Goal: Check status: Check status

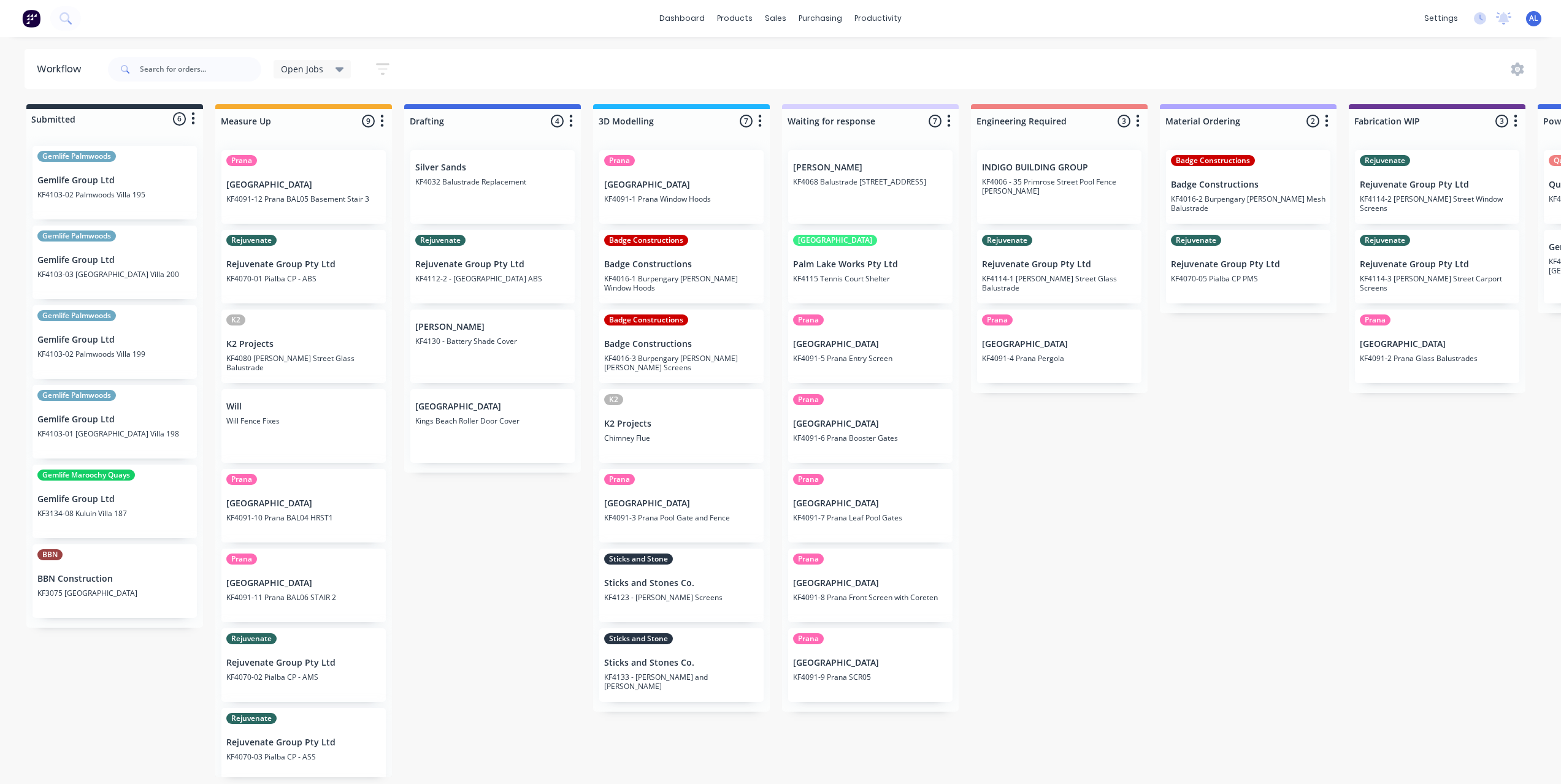
scroll to position [0, 183]
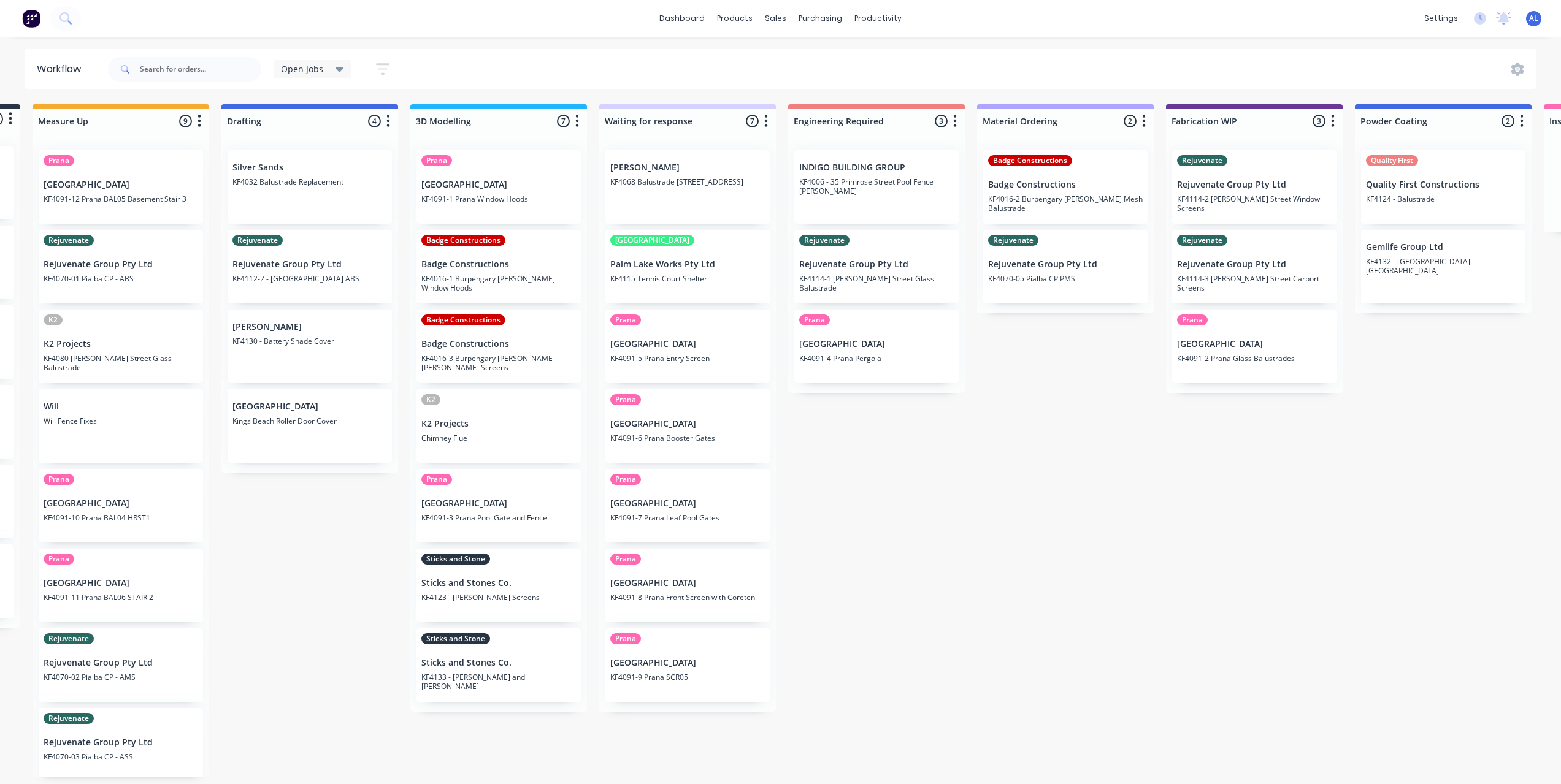
click at [1020, 584] on div "Submitted 6 Status colour #273444 hex #273444 Save Cancel Summaries Total order…" at bounding box center [1276, 441] width 2935 height 674
click at [974, 530] on div "Submitted 6 Status colour #273444 hex #273444 Save Cancel Summaries Total order…" at bounding box center [1276, 441] width 2935 height 674
click at [969, 530] on div "Submitted 6 Status colour #273444 hex #273444 Save Cancel Summaries Total order…" at bounding box center [1276, 441] width 2935 height 674
click at [924, 489] on div "Submitted 6 Status colour #273444 hex #273444 Save Cancel Summaries Total order…" at bounding box center [1276, 441] width 2935 height 674
click at [1203, 629] on div "Submitted 6 Status colour #273444 hex #273444 Save Cancel Summaries Total order…" at bounding box center [1276, 441] width 2935 height 674
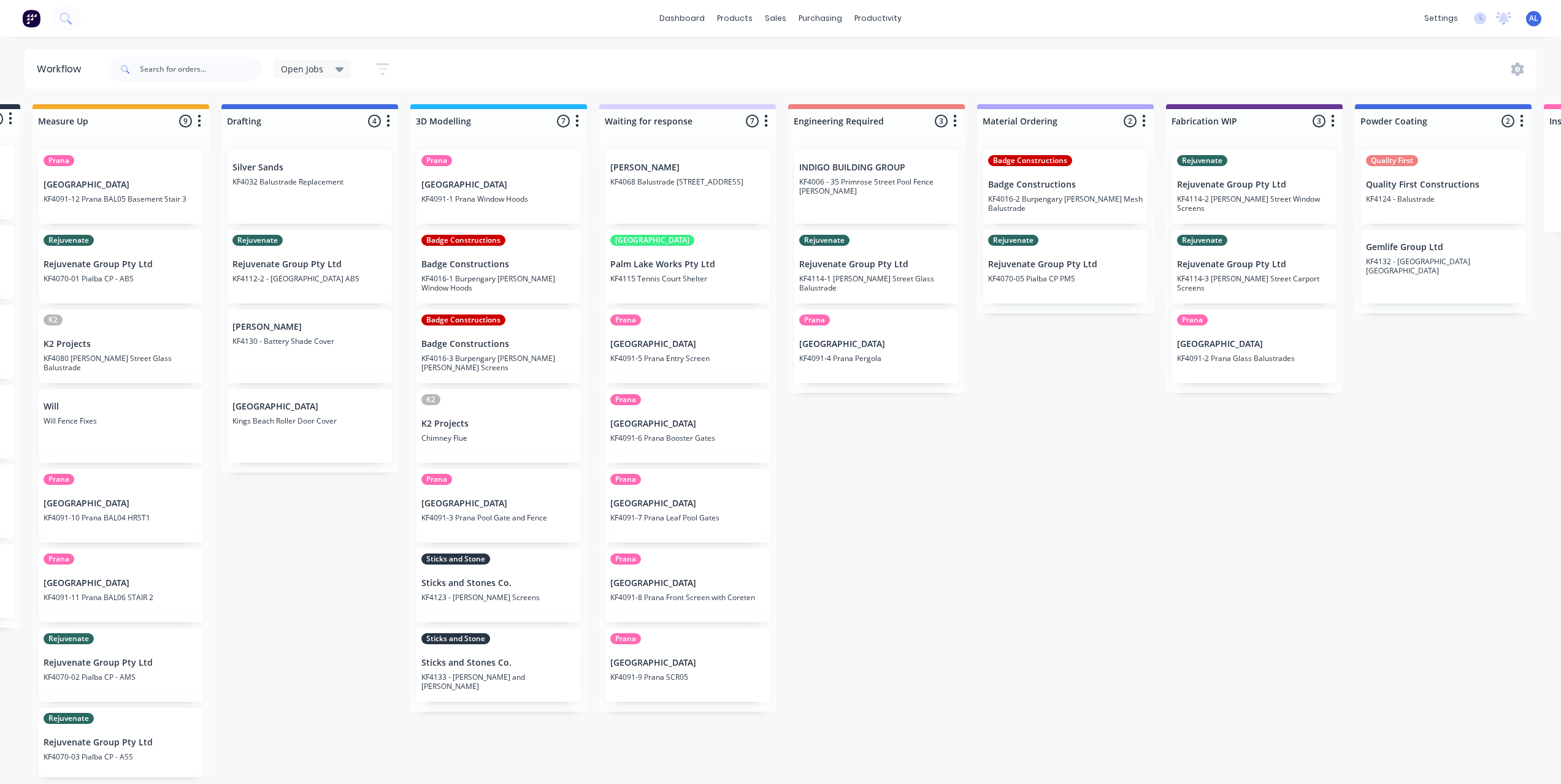
click at [1063, 545] on div "Submitted 6 Status colour #273444 hex #273444 Save Cancel Summaries Total order…" at bounding box center [1276, 441] width 2935 height 674
click at [885, 545] on div "Submitted 6 Status colour #273444 hex #273444 Save Cancel Summaries Total order…" at bounding box center [1276, 441] width 2935 height 674
click at [981, 563] on div "Submitted 6 Status colour #273444 hex #273444 Save Cancel Summaries Total order…" at bounding box center [1276, 441] width 2935 height 674
click at [942, 562] on div "Submitted 6 Status colour #273444 hex #273444 Save Cancel Summaries Total order…" at bounding box center [1276, 441] width 2935 height 674
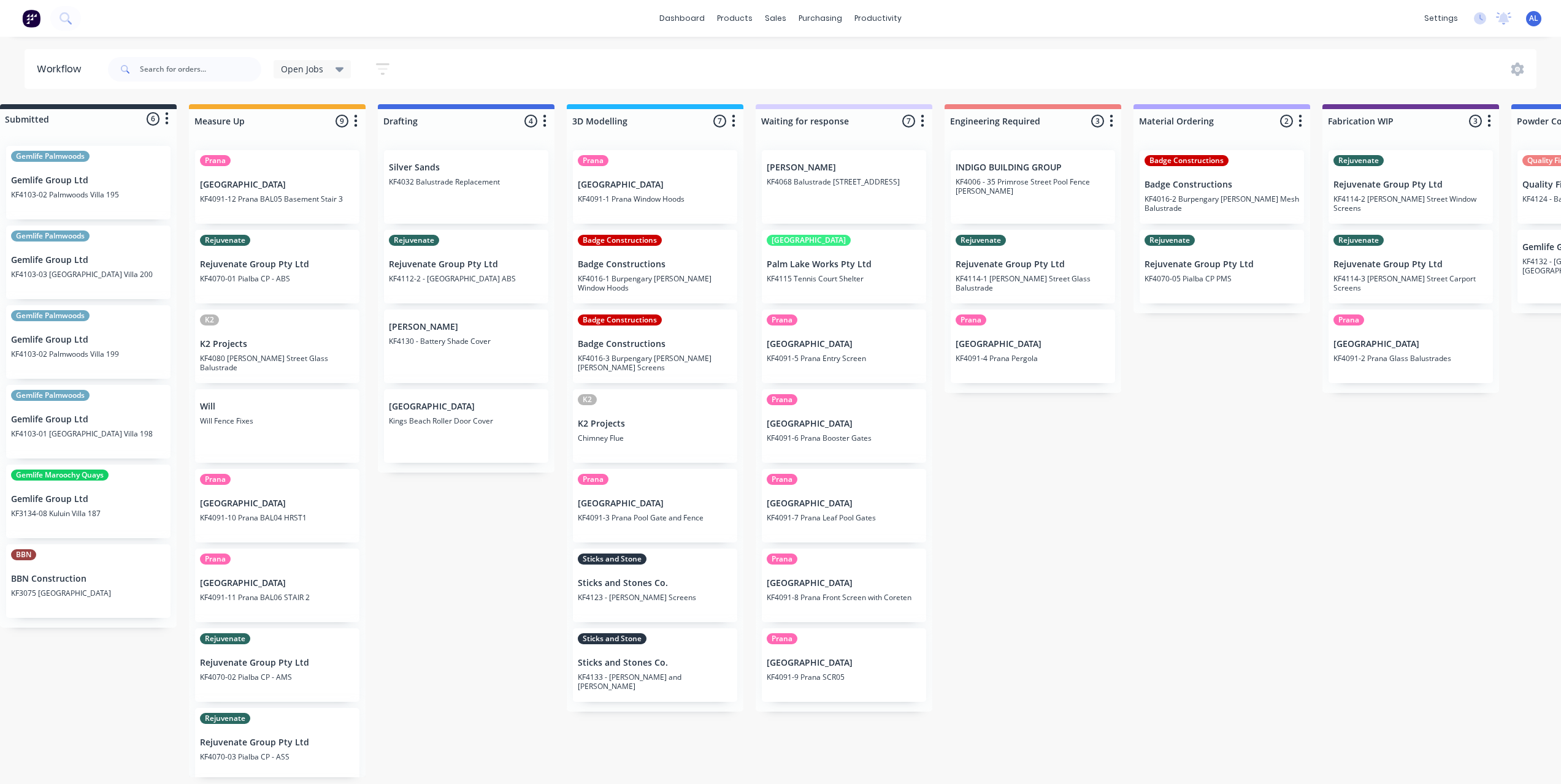
scroll to position [0, 0]
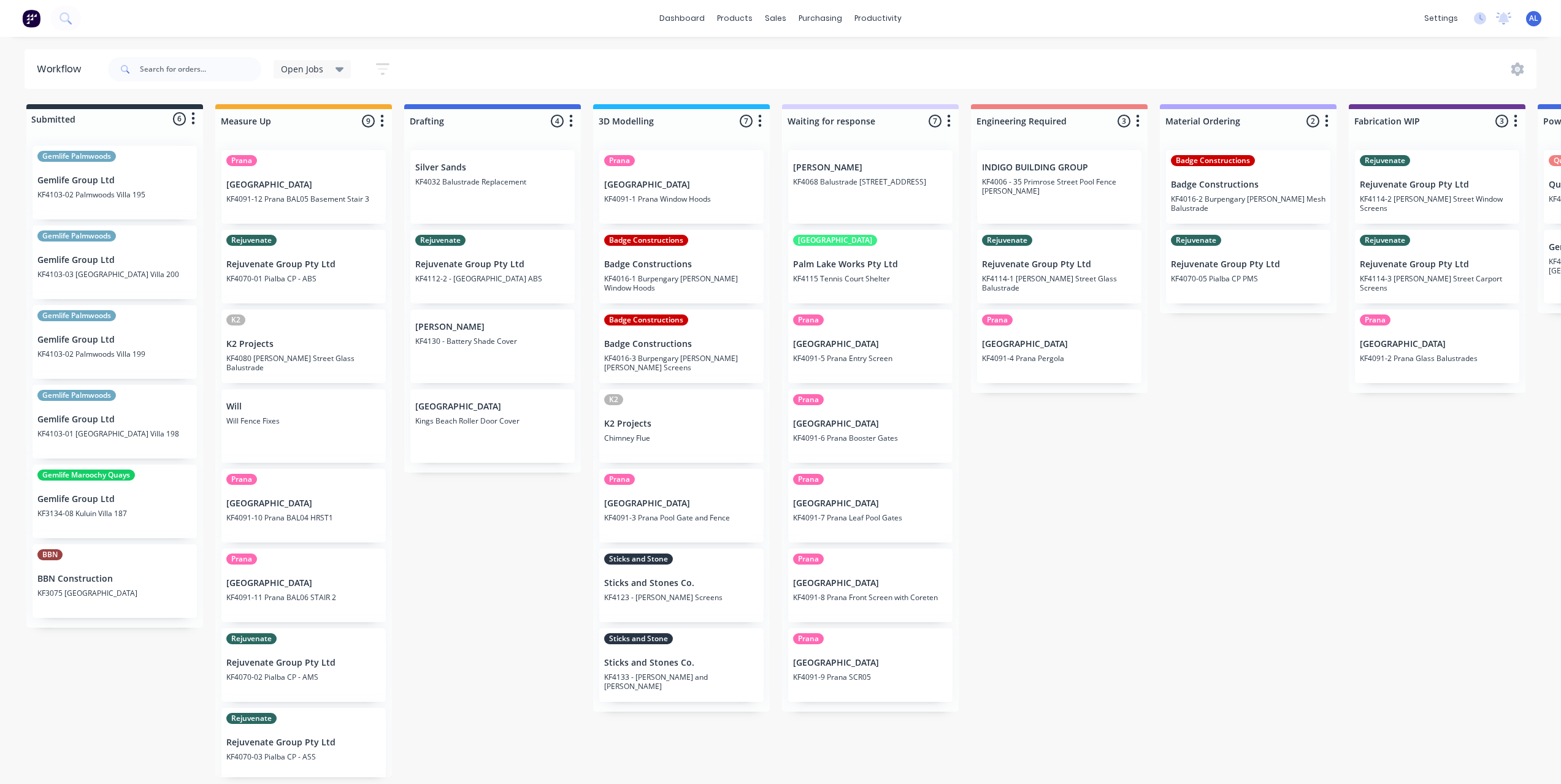
click at [559, 633] on div "Submitted 6 Status colour #273444 hex #273444 Save Cancel Summaries Total order…" at bounding box center [1459, 441] width 2935 height 674
click at [489, 595] on div "Submitted 6 Status colour #273444 hex #273444 Save Cancel Summaries Total order…" at bounding box center [1459, 441] width 2935 height 674
click at [511, 666] on div "Submitted 6 Status colour #273444 hex #273444 Save Cancel Summaries Total order…" at bounding box center [1459, 441] width 2935 height 674
click at [484, 620] on div "Submitted 6 Status colour #273444 hex #273444 Save Cancel Summaries Total order…" at bounding box center [1459, 441] width 2935 height 674
click at [542, 594] on div "Submitted 6 Status colour #273444 hex #273444 Save Cancel Summaries Total order…" at bounding box center [1459, 441] width 2935 height 674
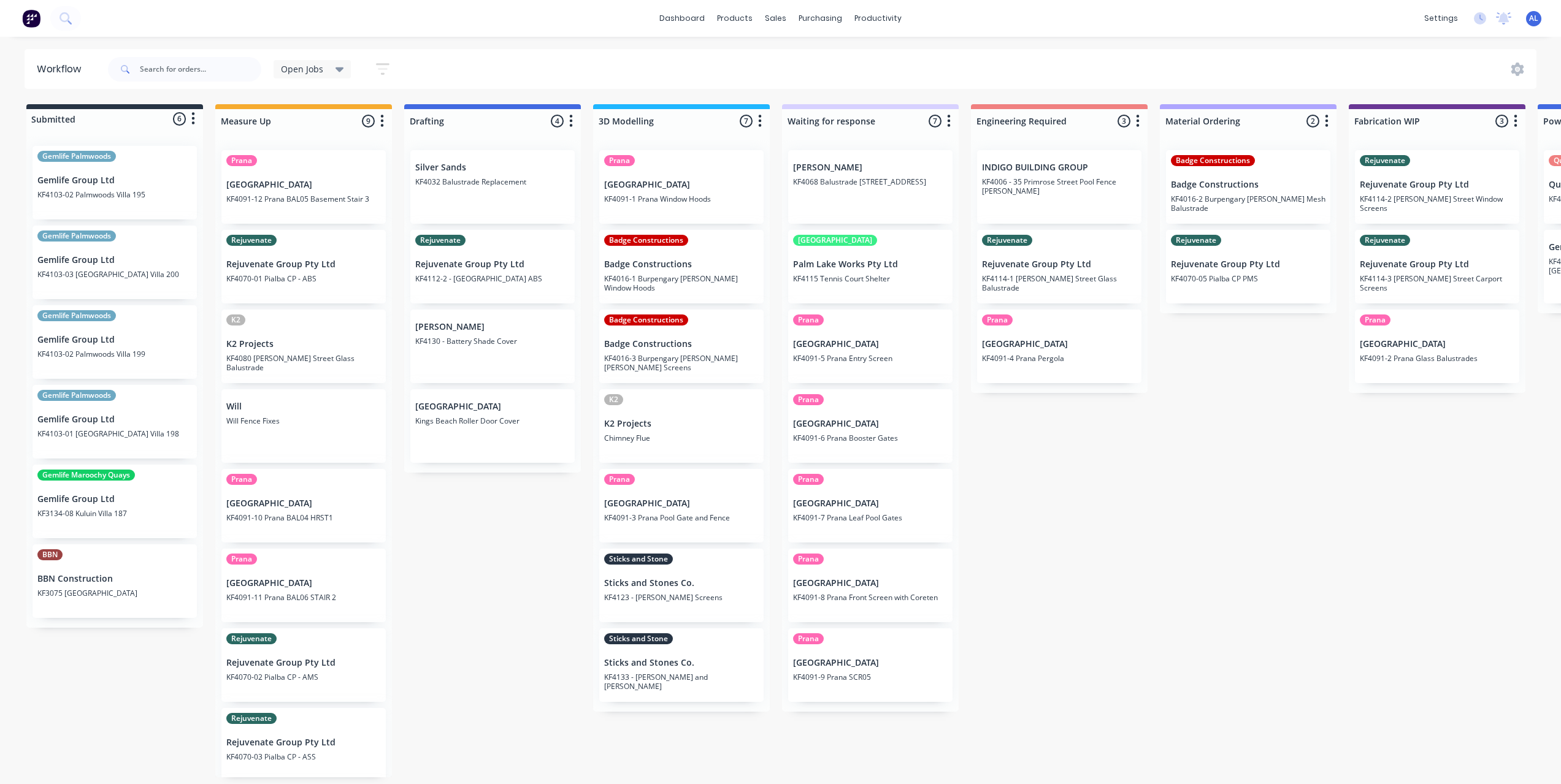
click at [489, 626] on div "Submitted 6 Status colour #273444 hex #273444 Save Cancel Summaries Total order…" at bounding box center [1459, 441] width 2935 height 674
click at [470, 623] on div "Submitted 6 Status colour #273444 hex #273444 Save Cancel Summaries Total order…" at bounding box center [1459, 441] width 2935 height 674
click at [525, 642] on div "Submitted 6 Status colour #273444 hex #273444 Save Cancel Summaries Total order…" at bounding box center [1459, 441] width 2935 height 674
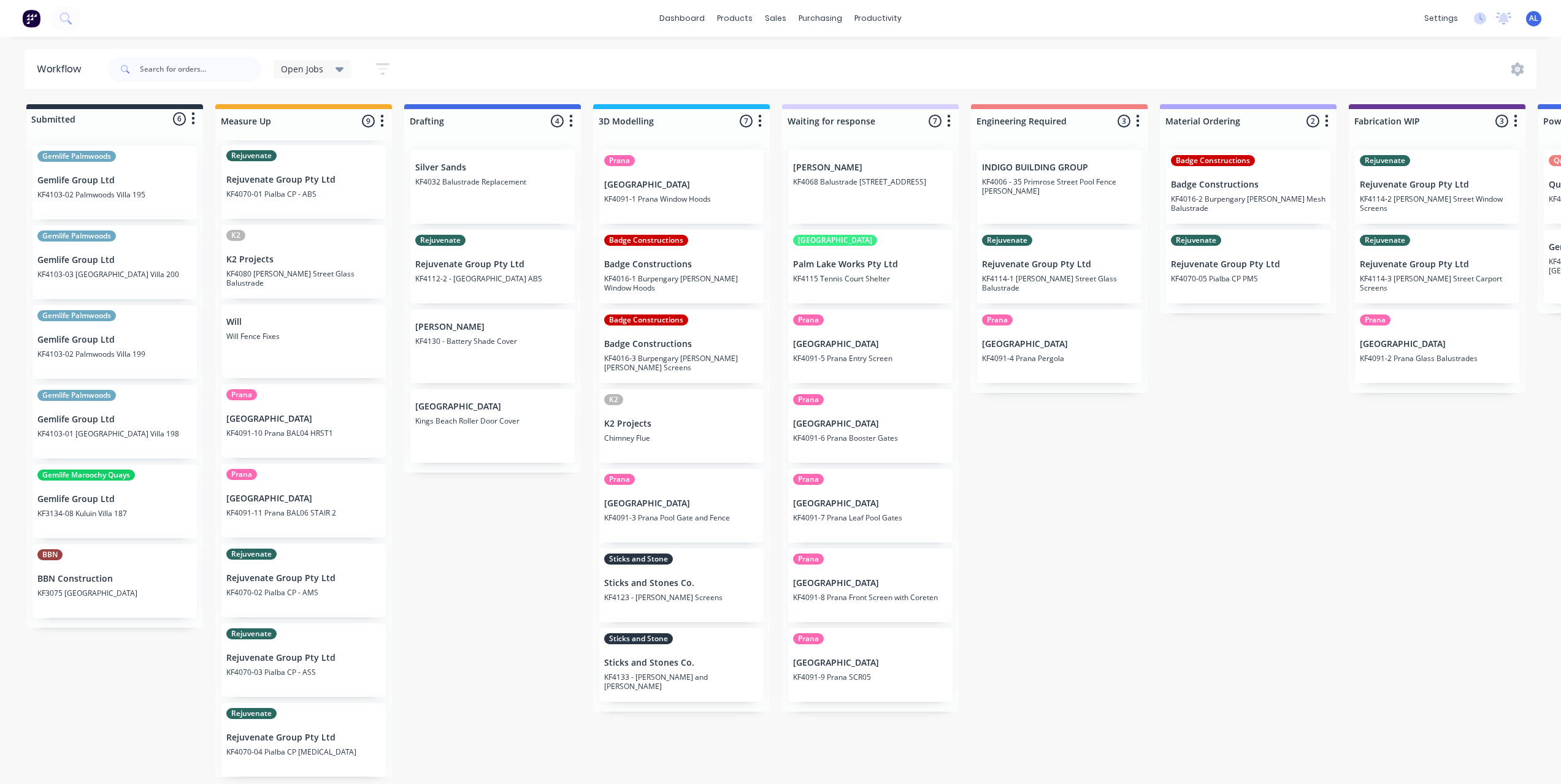
click at [506, 623] on div "Submitted 6 Status colour #273444 hex #273444 Save Cancel Summaries Total order…" at bounding box center [1459, 441] width 2935 height 674
click at [479, 633] on div "Submitted 6 Status colour #273444 hex #273444 Save Cancel Summaries Total order…" at bounding box center [1459, 441] width 2935 height 674
click at [1025, 504] on div "Submitted 6 Status colour #273444 hex #273444 Save Cancel Summaries Total order…" at bounding box center [1459, 441] width 2935 height 674
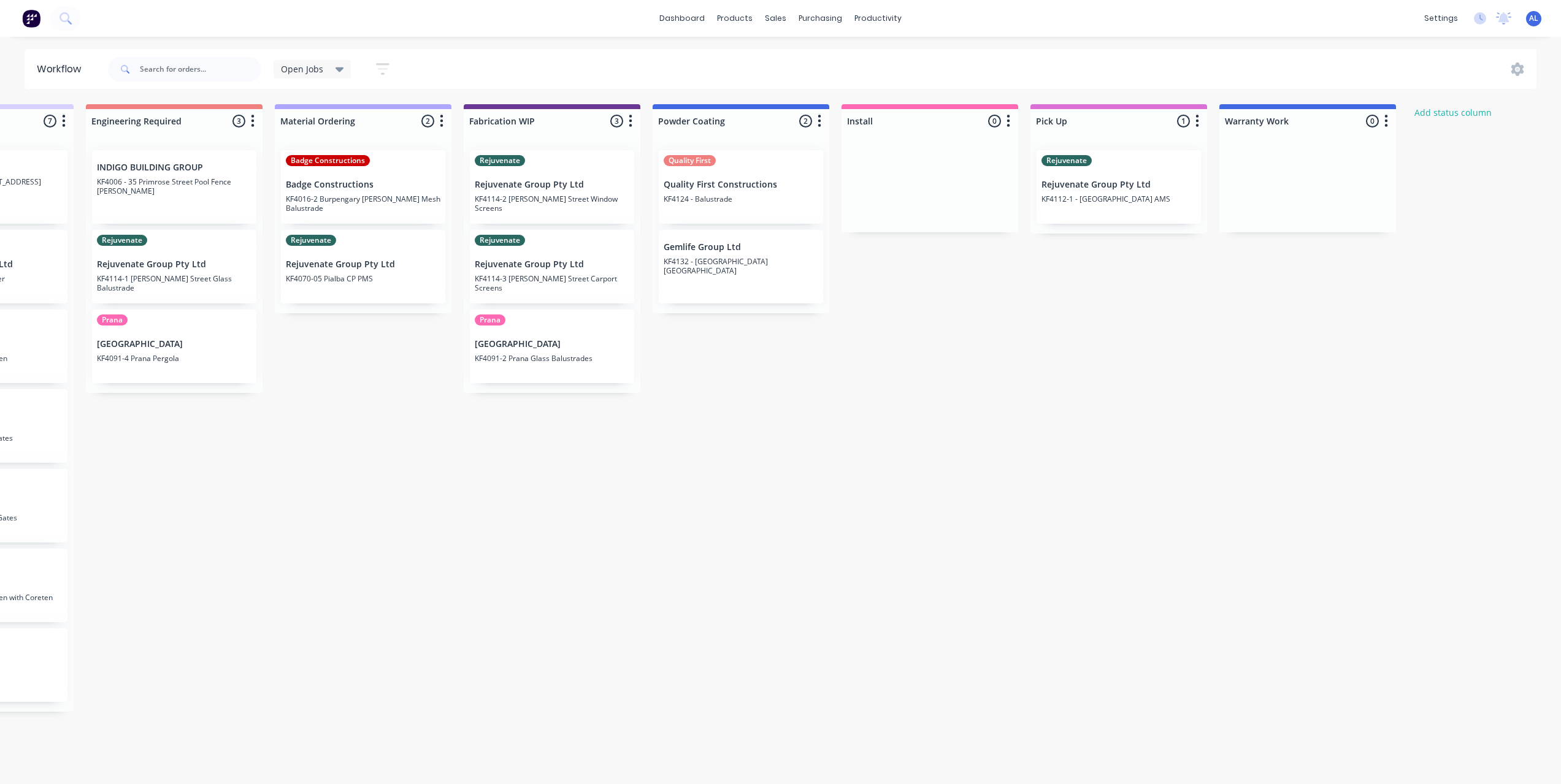
scroll to position [0, 886]
drag, startPoint x: 746, startPoint y: 269, endPoint x: 941, endPoint y: 202, distance: 206.2
click at [941, 202] on div "Submitted 6 Status colour #273444 hex #273444 Save Cancel Summaries Total order…" at bounding box center [573, 441] width 2935 height 674
click at [959, 310] on div "Submitted 6 Status colour #273444 hex #273444 Save Cancel Summaries Total order…" at bounding box center [573, 441] width 2935 height 674
click at [831, 288] on div "Submitted 6 Status colour #273444 hex #273444 Save Cancel Summaries Total order…" at bounding box center [573, 441] width 2935 height 674
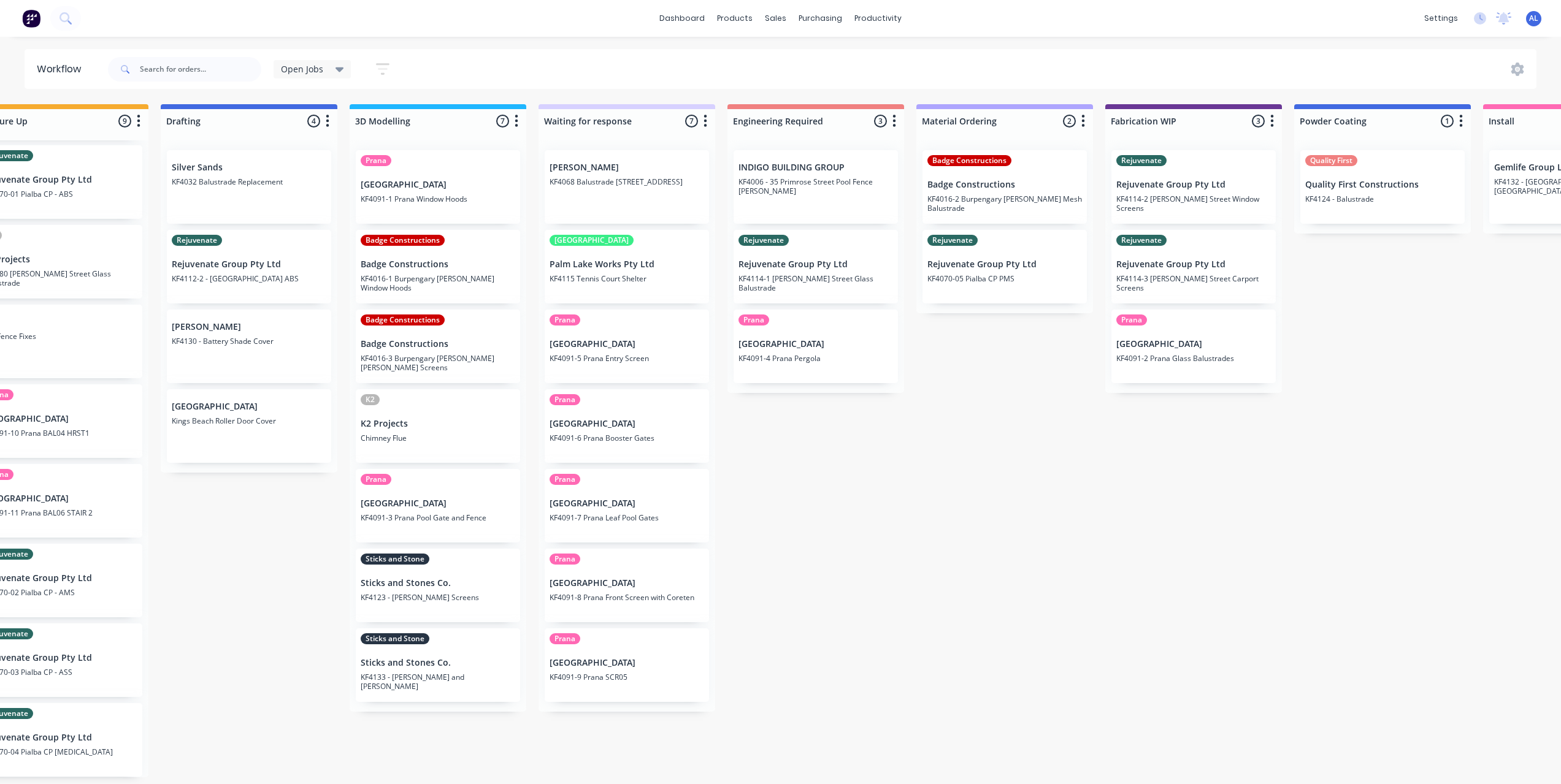
scroll to position [0, 212]
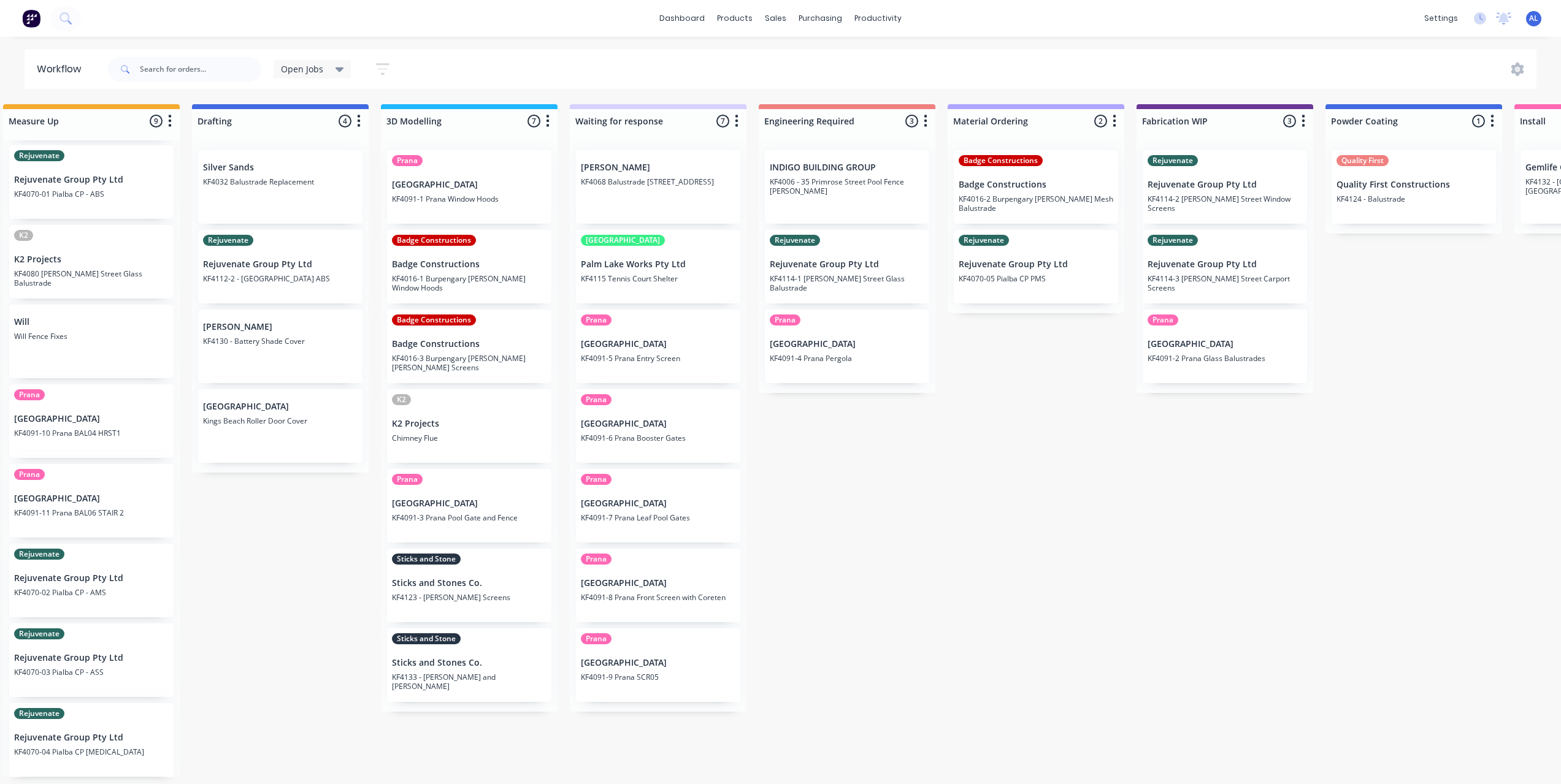
click at [346, 666] on div "Submitted 6 Status colour #273444 hex #273444 Save Cancel Summaries Total order…" at bounding box center [1246, 441] width 2935 height 674
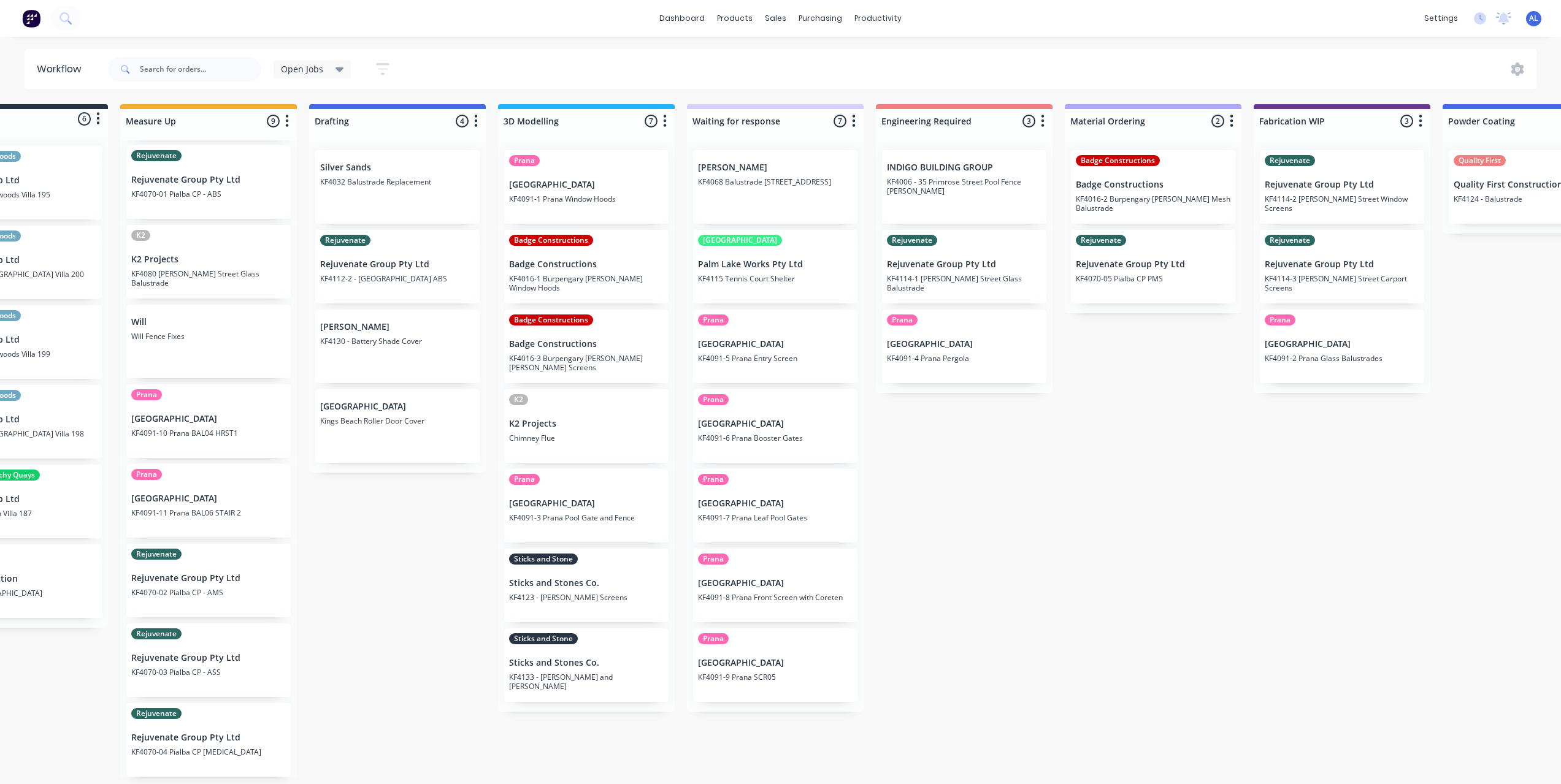
scroll to position [0, 0]
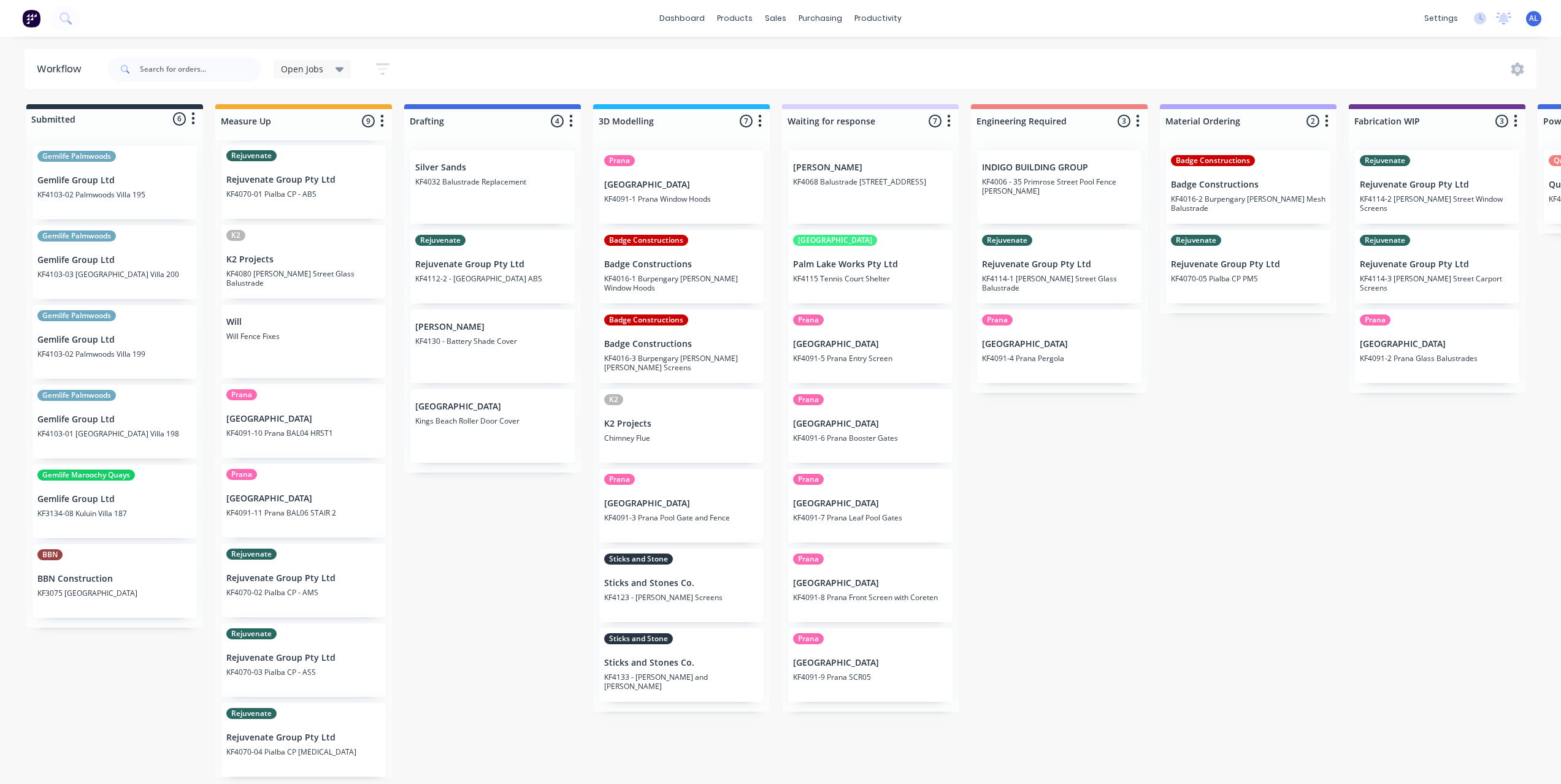
click at [484, 662] on div "Submitted 6 Status colour #273444 hex #273444 Save Cancel Summaries Total order…" at bounding box center [1459, 441] width 2935 height 674
click at [1064, 533] on div "Submitted 6 Status colour #273444 hex #273444 Save Cancel Summaries Total order…" at bounding box center [1459, 441] width 2935 height 674
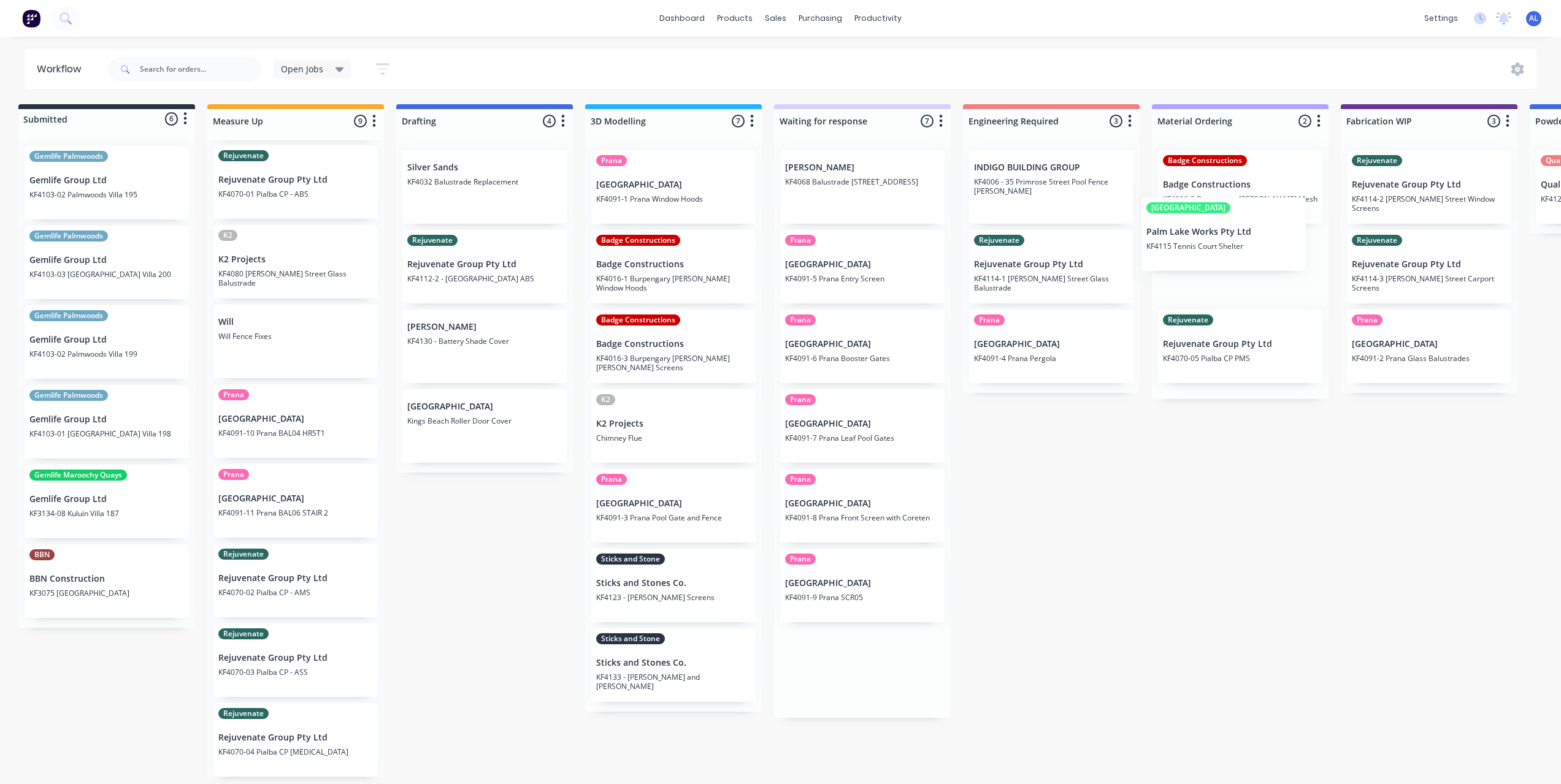
drag, startPoint x: 886, startPoint y: 281, endPoint x: 1246, endPoint y: 247, distance: 361.6
click at [1246, 247] on div "Submitted 6 Status colour #273444 hex #273444 Save Cancel Summaries Total order…" at bounding box center [1451, 441] width 2935 height 674
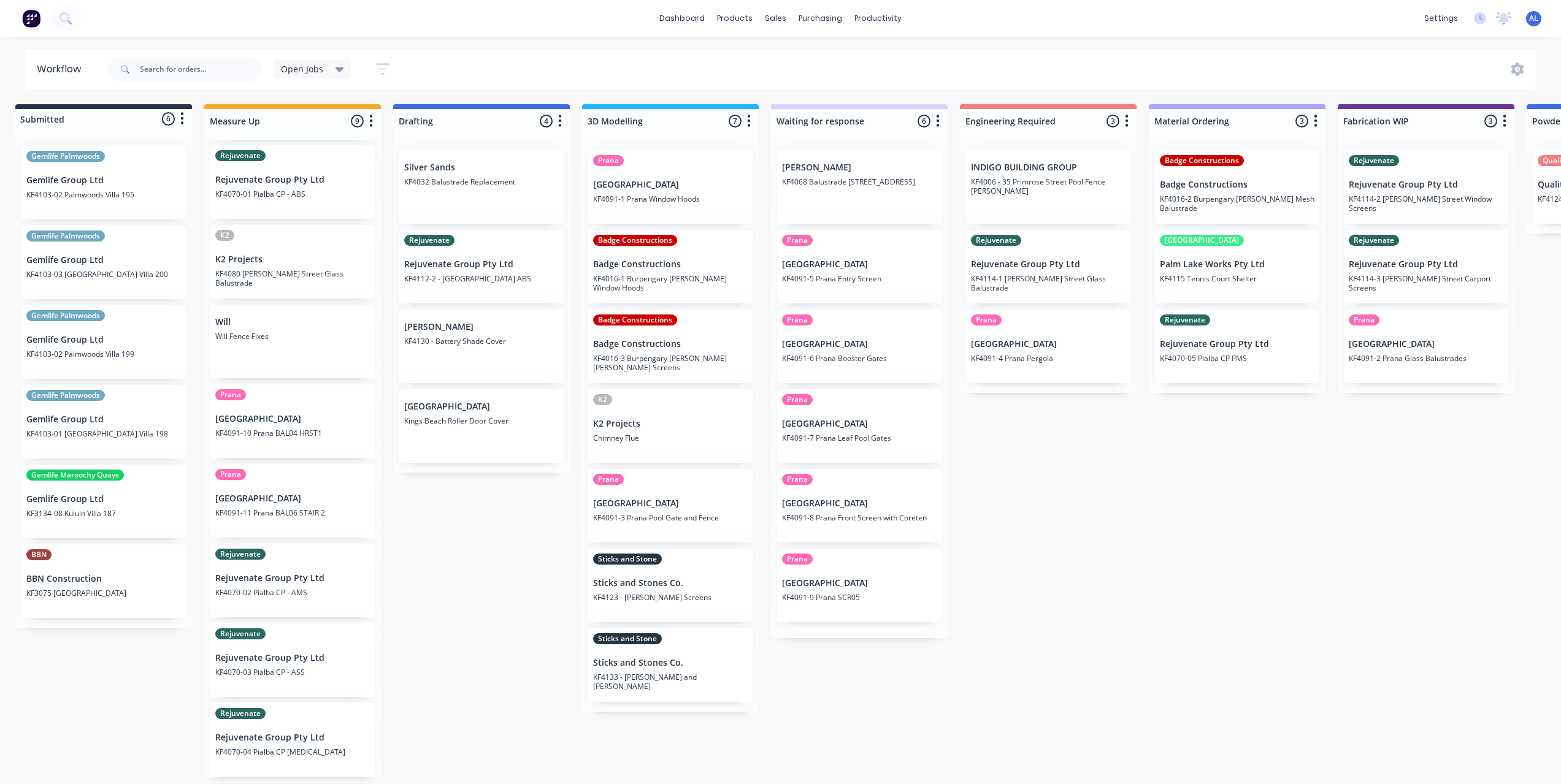
click at [1131, 512] on div "Submitted 6 Status colour #273444 hex #273444 Save Cancel Summaries Total order…" at bounding box center [1447, 441] width 2935 height 674
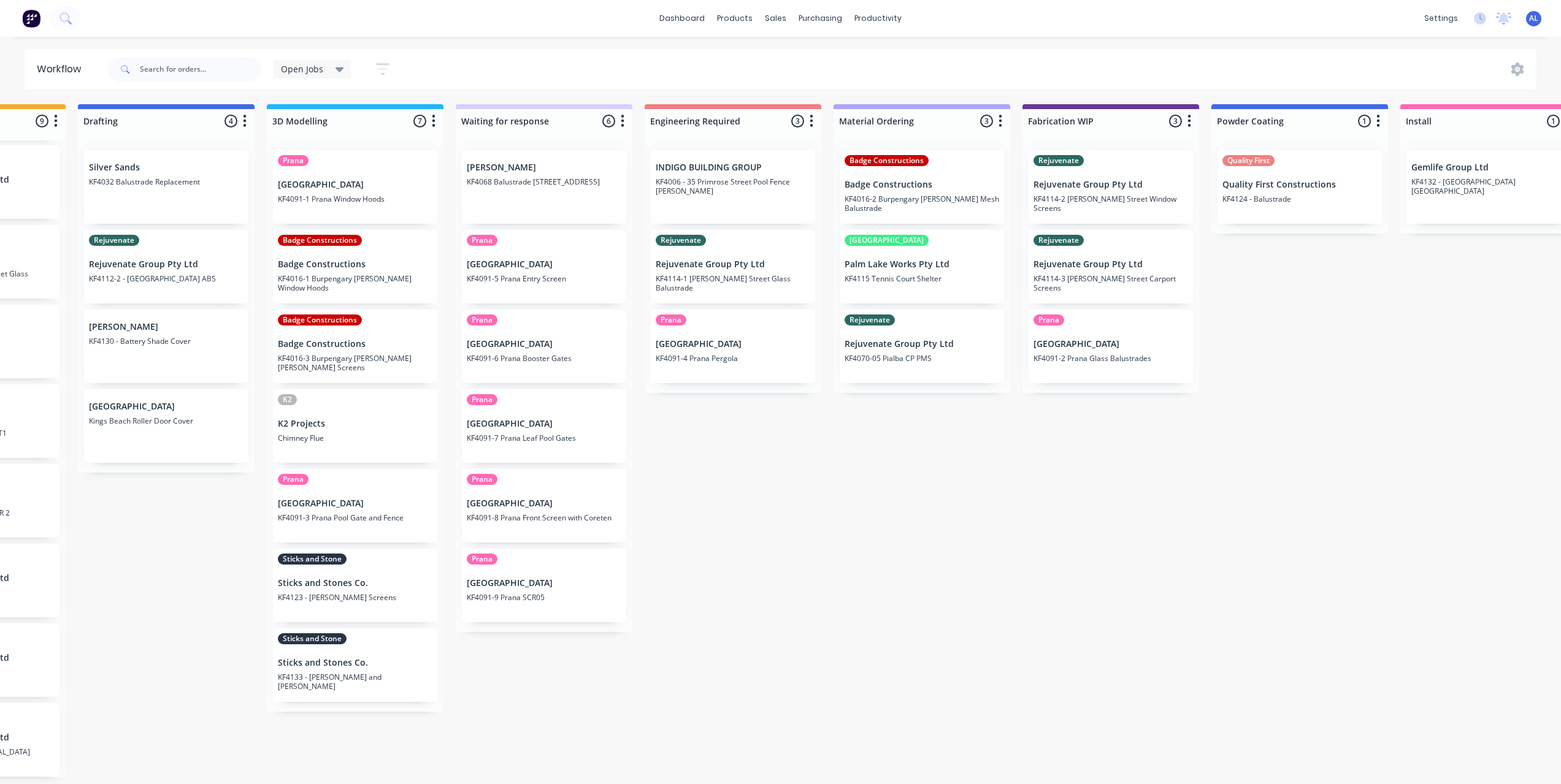
scroll to position [0, 0]
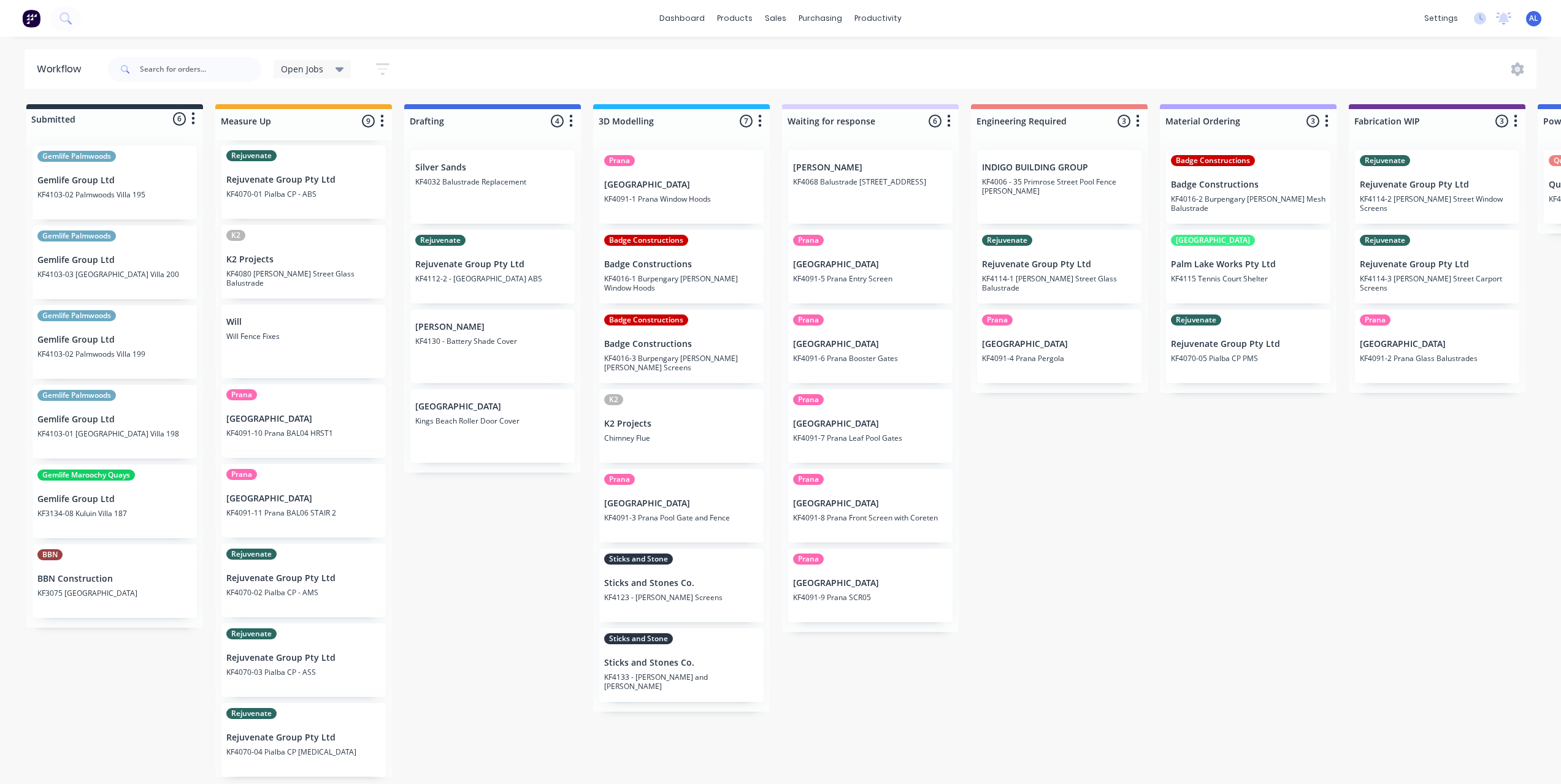
click at [513, 634] on div "Submitted 6 Status colour #273444 hex #273444 Save Cancel Summaries Total order…" at bounding box center [1459, 441] width 2935 height 674
click at [513, 628] on div "Submitted 6 Status colour #273444 hex #273444 Save Cancel Summaries Total order…" at bounding box center [1459, 441] width 2935 height 674
click at [1206, 442] on div "Submitted 6 Status colour #273444 hex #273444 Save Cancel Summaries Total order…" at bounding box center [1459, 441] width 2935 height 674
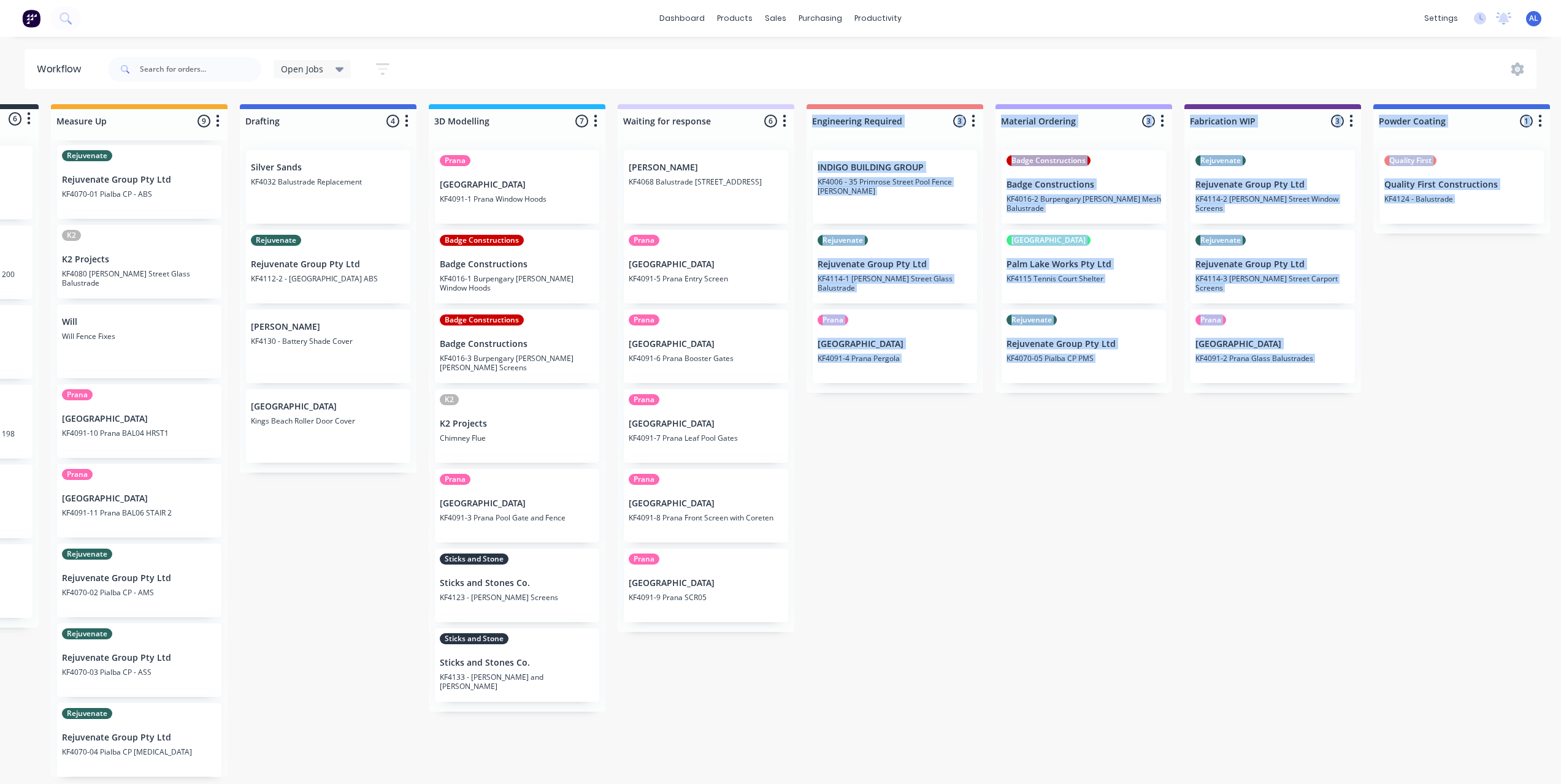
drag, startPoint x: 1065, startPoint y: 758, endPoint x: 874, endPoint y: 793, distance: 194.2
click at [874, 711] on html "dashboard products sales purchasing productivity dashboard products Product Cat…" at bounding box center [616, 355] width 1561 height 711
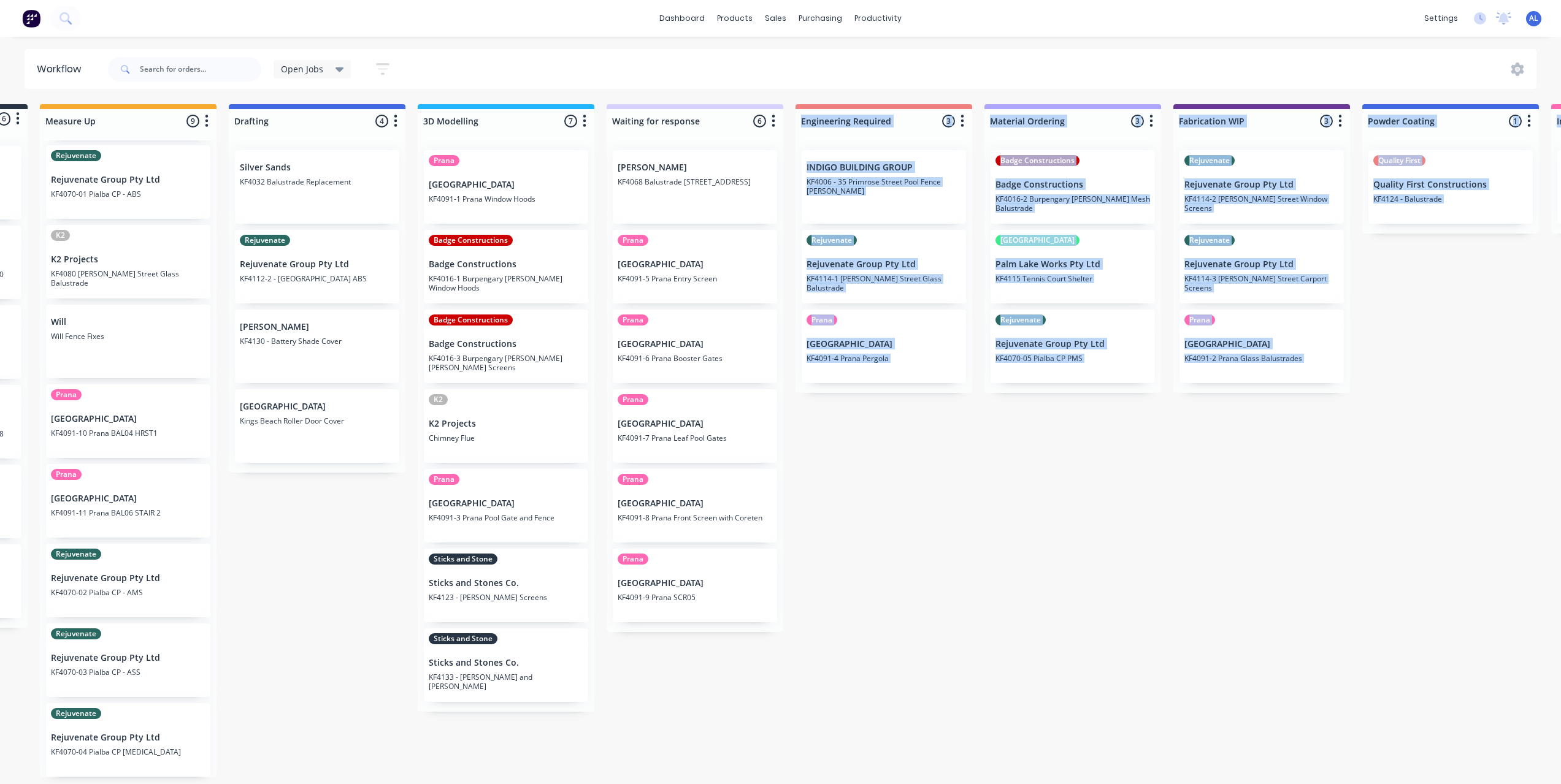
click at [919, 631] on div "Submitted 6 Status colour #273444 hex #273444 Save Cancel Summaries Total order…" at bounding box center [1283, 441] width 2935 height 674
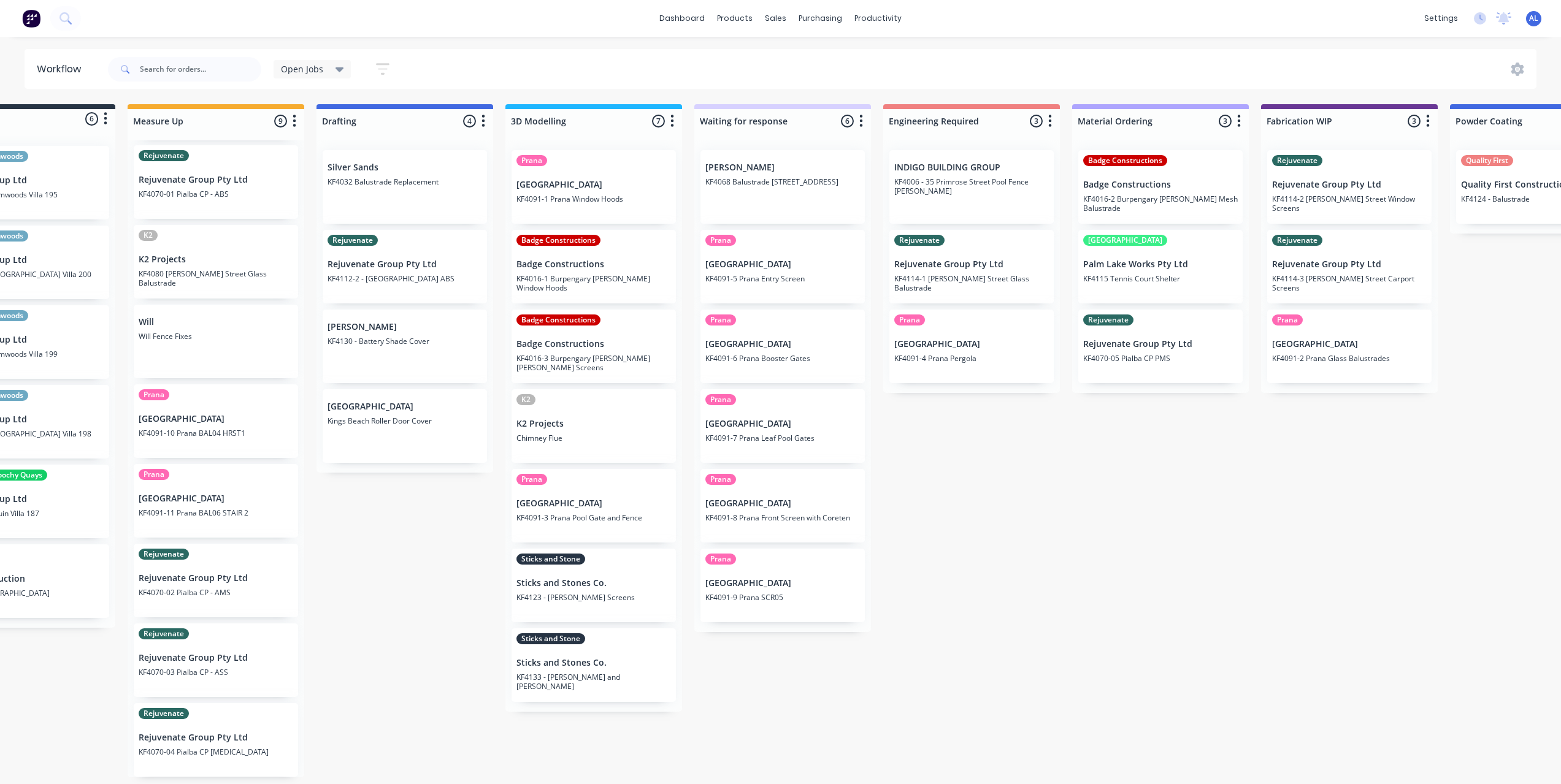
scroll to position [2, 0]
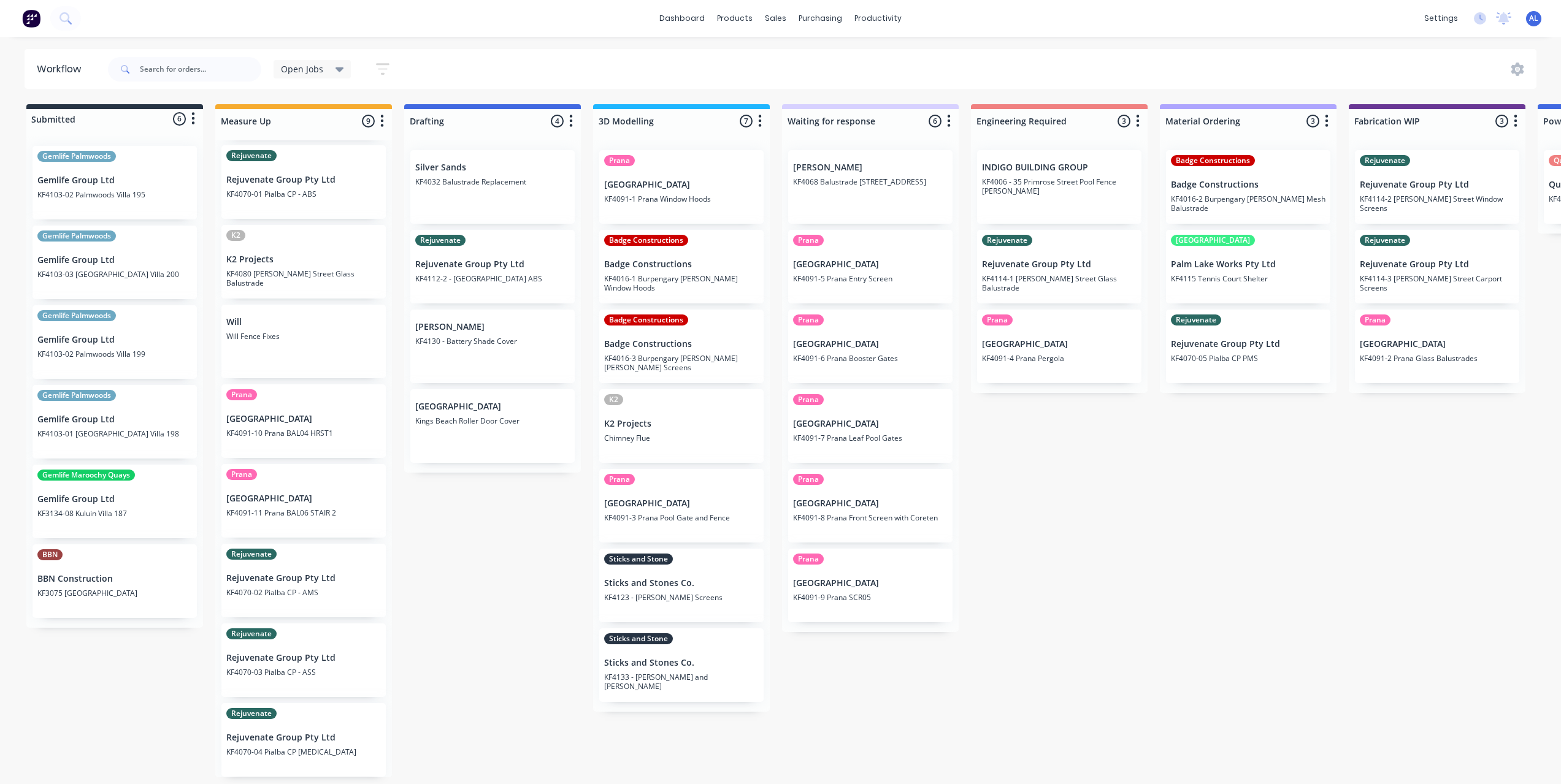
click at [523, 588] on div "Submitted 6 Status colour #273444 hex #273444 Save Cancel Summaries Total order…" at bounding box center [1459, 441] width 2935 height 674
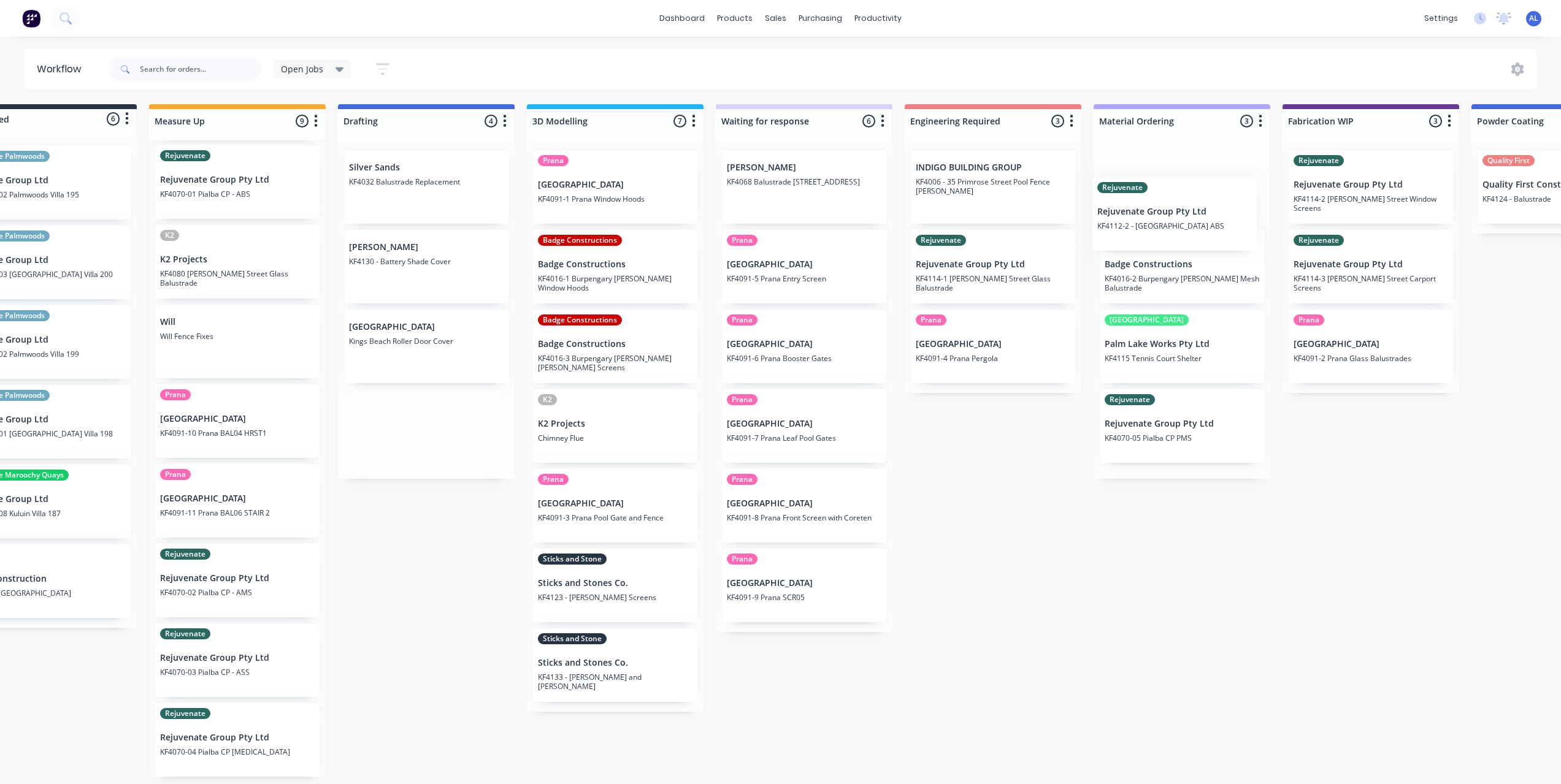
drag, startPoint x: 489, startPoint y: 271, endPoint x: 1177, endPoint y: 221, distance: 689.8
click at [1177, 221] on div "Submitted 6 Status colour #273444 hex #273444 Save Cancel Summaries Total order…" at bounding box center [1392, 441] width 2935 height 674
click at [1177, 222] on div "Badge Constructions Badge Constructions KF4016-2 [GEOGRAPHIC_DATA][PERSON_NAME]…" at bounding box center [1180, 309] width 176 height 338
click at [1031, 538] on div "Submitted 6 Status colour #273444 hex #273444 Save Cancel Summaries Total order…" at bounding box center [1390, 441] width 2935 height 674
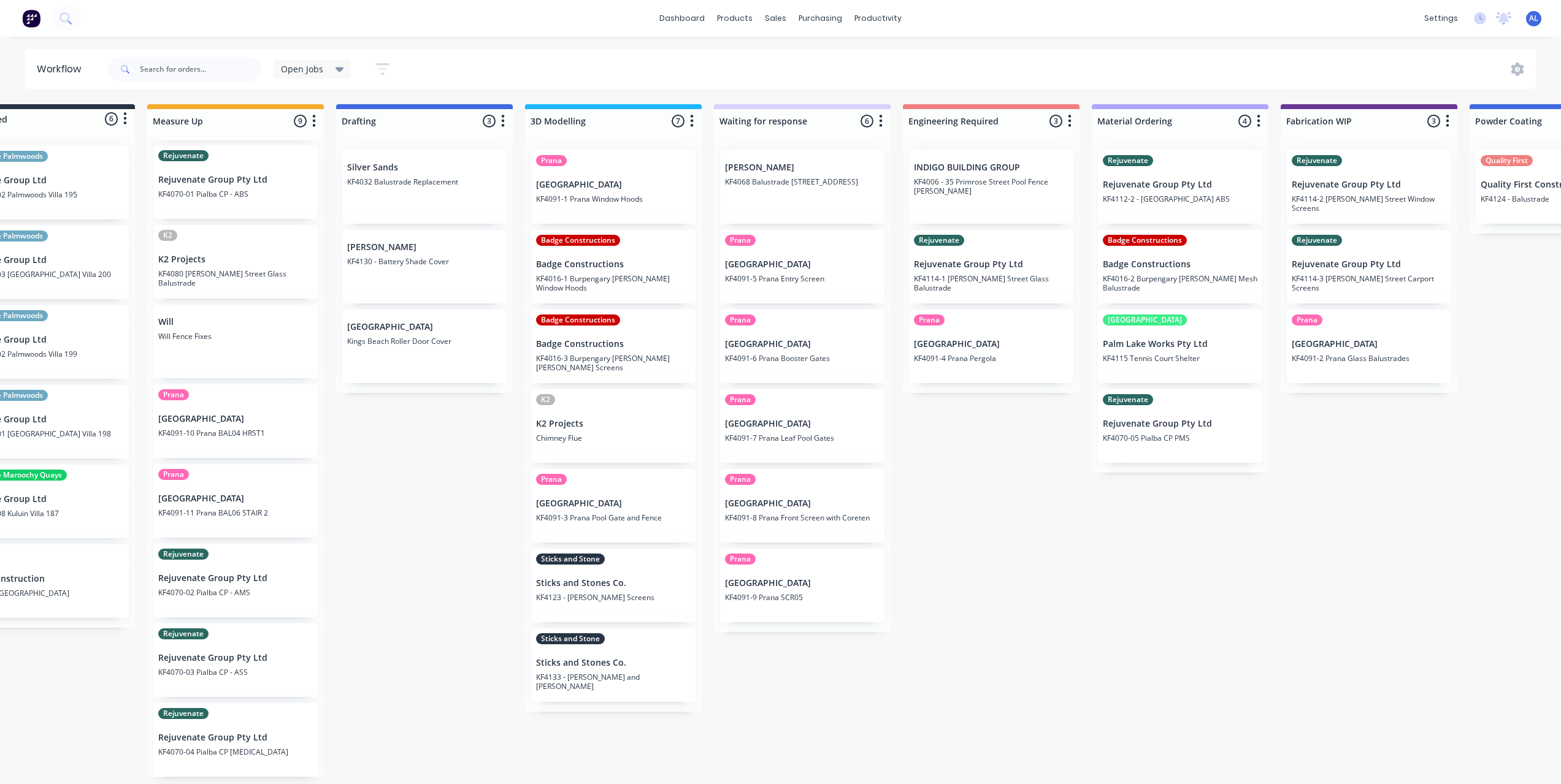
click at [451, 452] on div "Submitted 6 Status colour #273444 hex #273444 Save Cancel Summaries Total order…" at bounding box center [1390, 441] width 2935 height 674
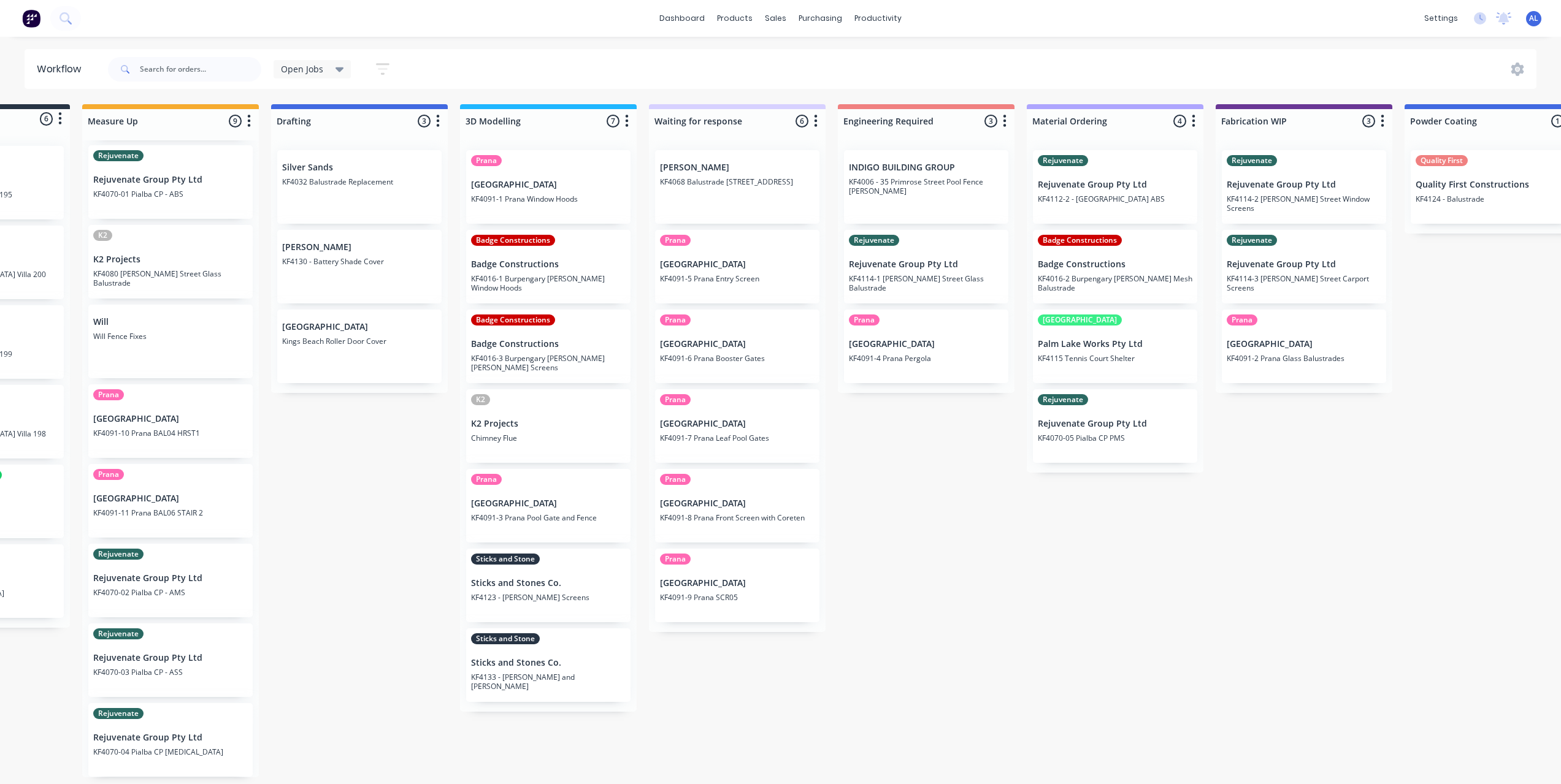
scroll to position [2, 0]
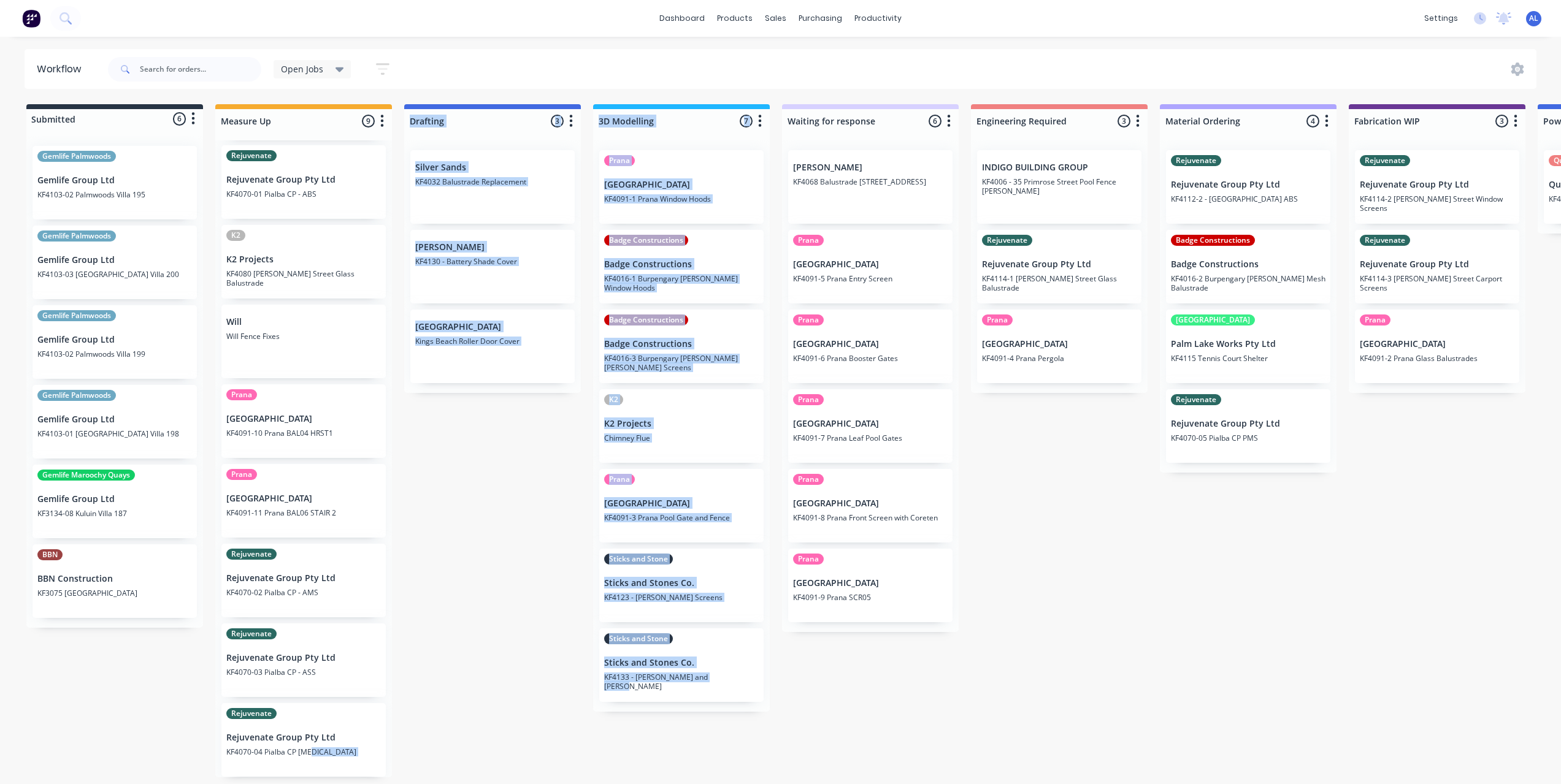
drag, startPoint x: 457, startPoint y: 787, endPoint x: 584, endPoint y: 780, distance: 127.2
click at [584, 778] on div "Submitted 6 Status colour #273444 hex #273444 Save Cancel Summaries Total order…" at bounding box center [1459, 441] width 2935 height 674
click at [527, 718] on div "Submitted 6 Status colour #273444 hex #273444 Save Cancel Summaries Total order…" at bounding box center [1459, 441] width 2935 height 674
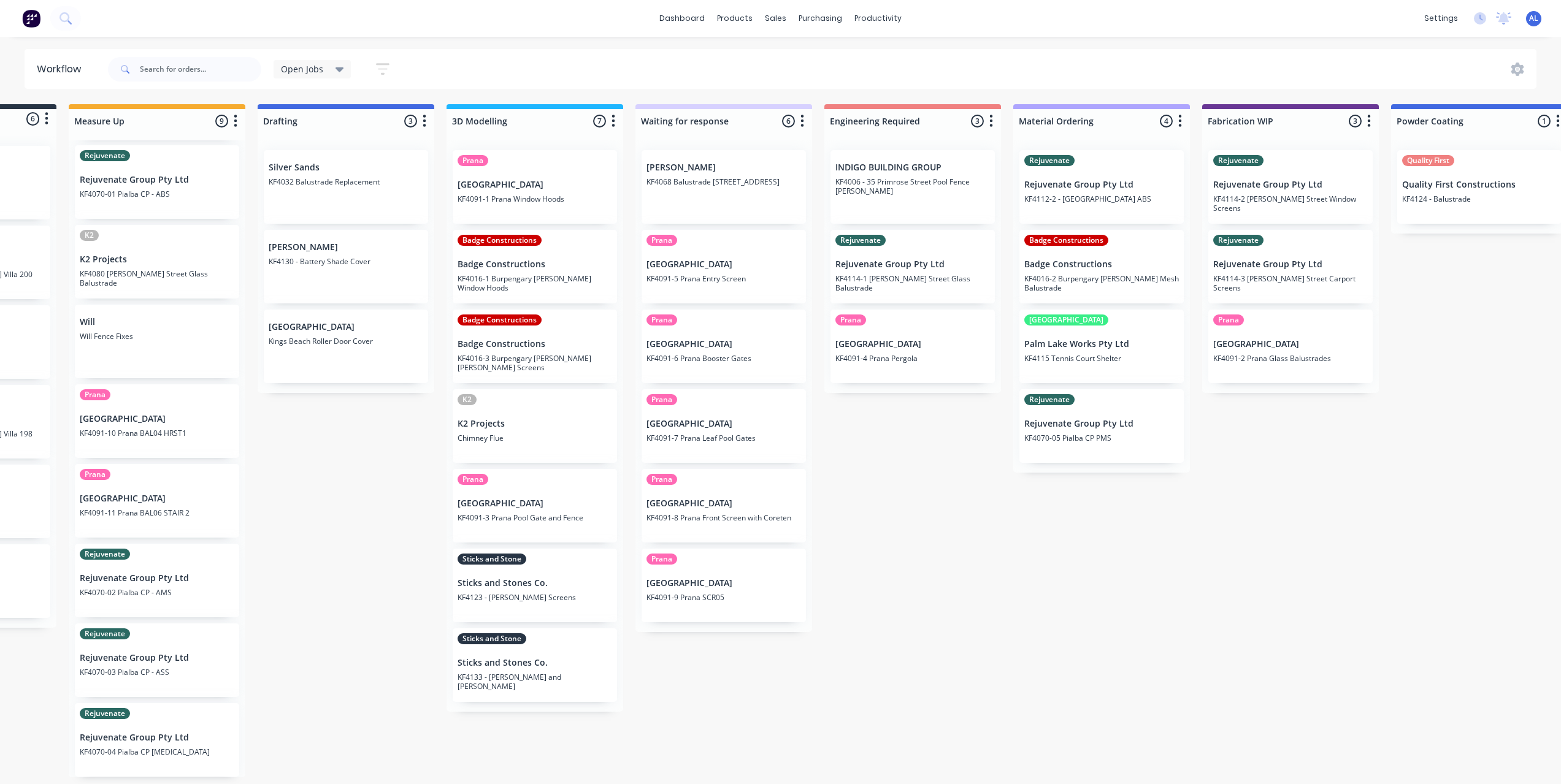
scroll to position [2, 143]
click at [890, 641] on div "Submitted 6 Status colour #273444 hex #273444 Save Cancel Summaries Total order…" at bounding box center [1314, 441] width 2935 height 674
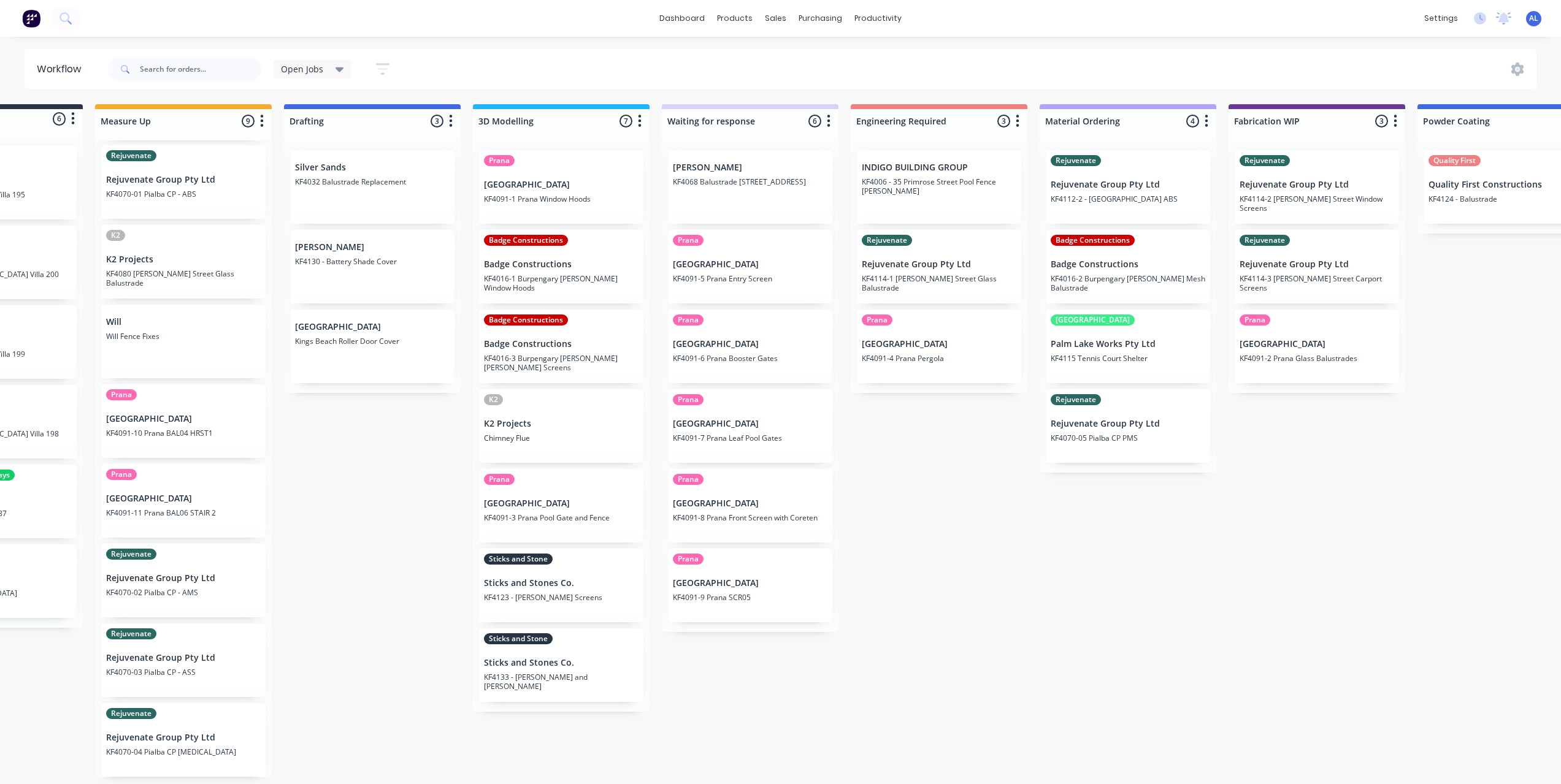
scroll to position [2, 119]
click at [413, 569] on div "Submitted 6 Status colour #273444 hex #273444 Save Cancel Summaries Total order…" at bounding box center [1339, 441] width 2935 height 674
click at [355, 641] on div "Submitted 6 Status colour #273444 hex #273444 Save Cancel Summaries Total order…" at bounding box center [1339, 441] width 2935 height 674
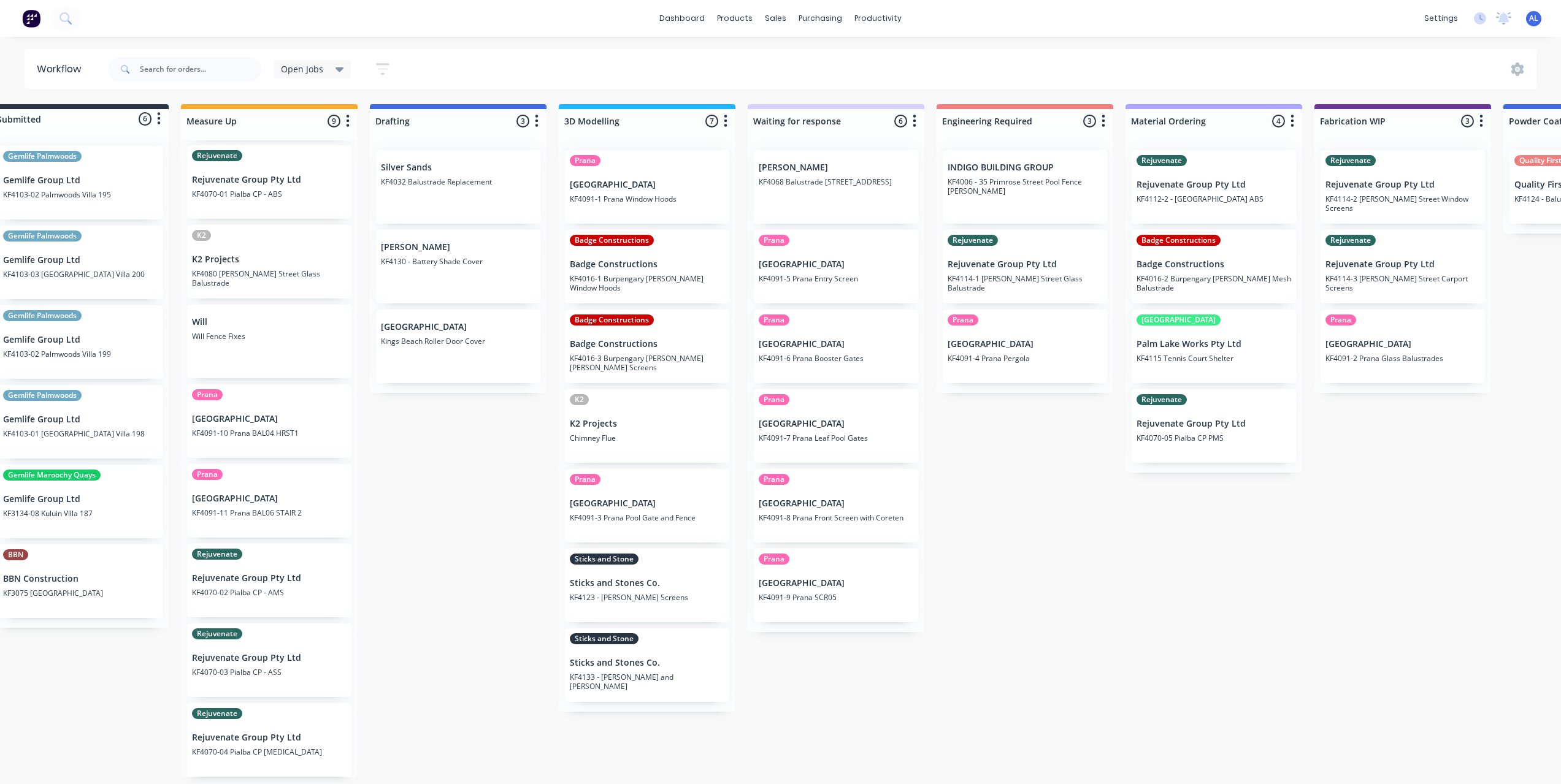
scroll to position [2, 0]
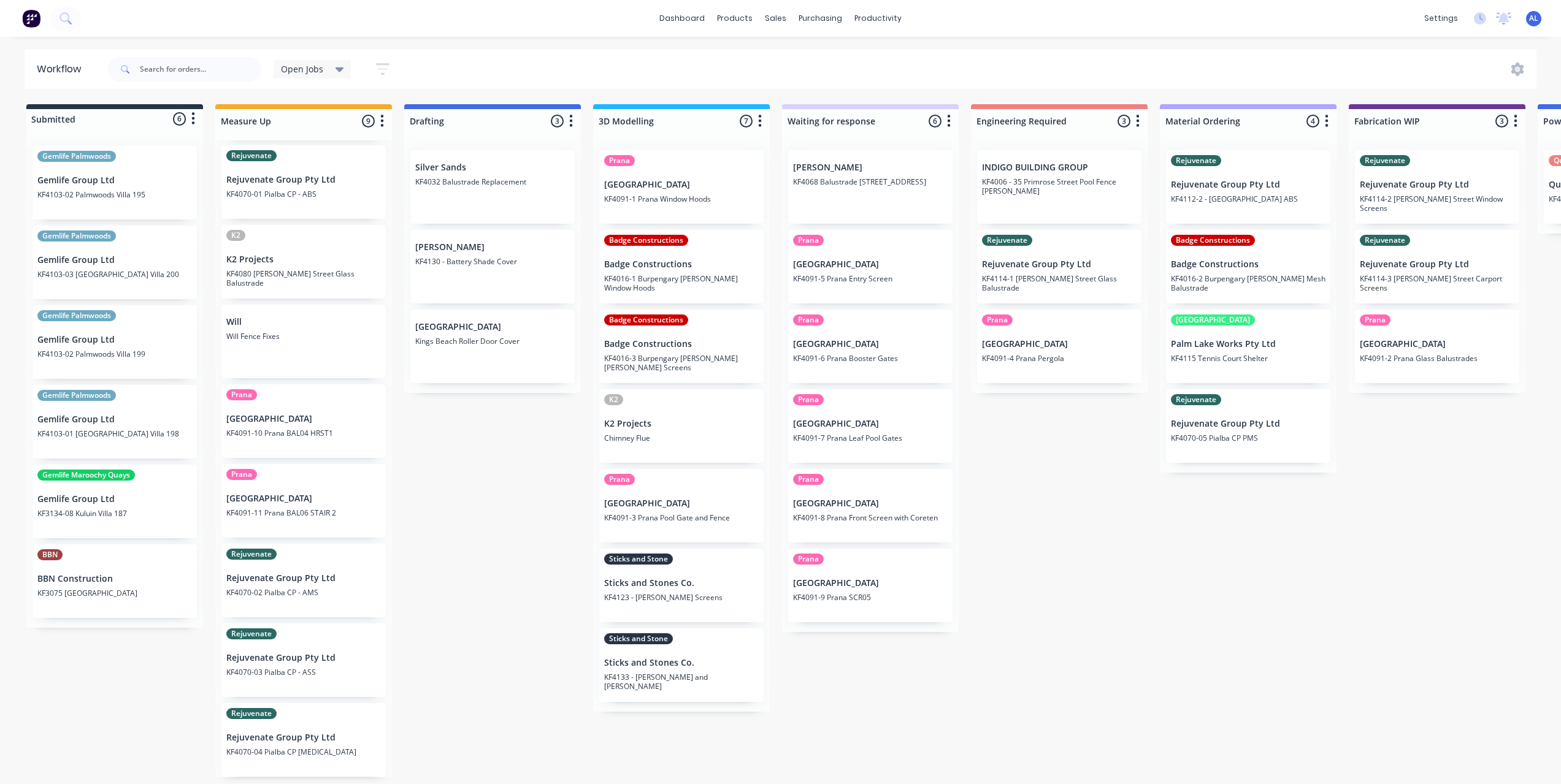
click at [615, 718] on div "Submitted 6 Status colour #273444 hex #273444 Save Cancel Summaries Total order…" at bounding box center [1459, 441] width 2935 height 674
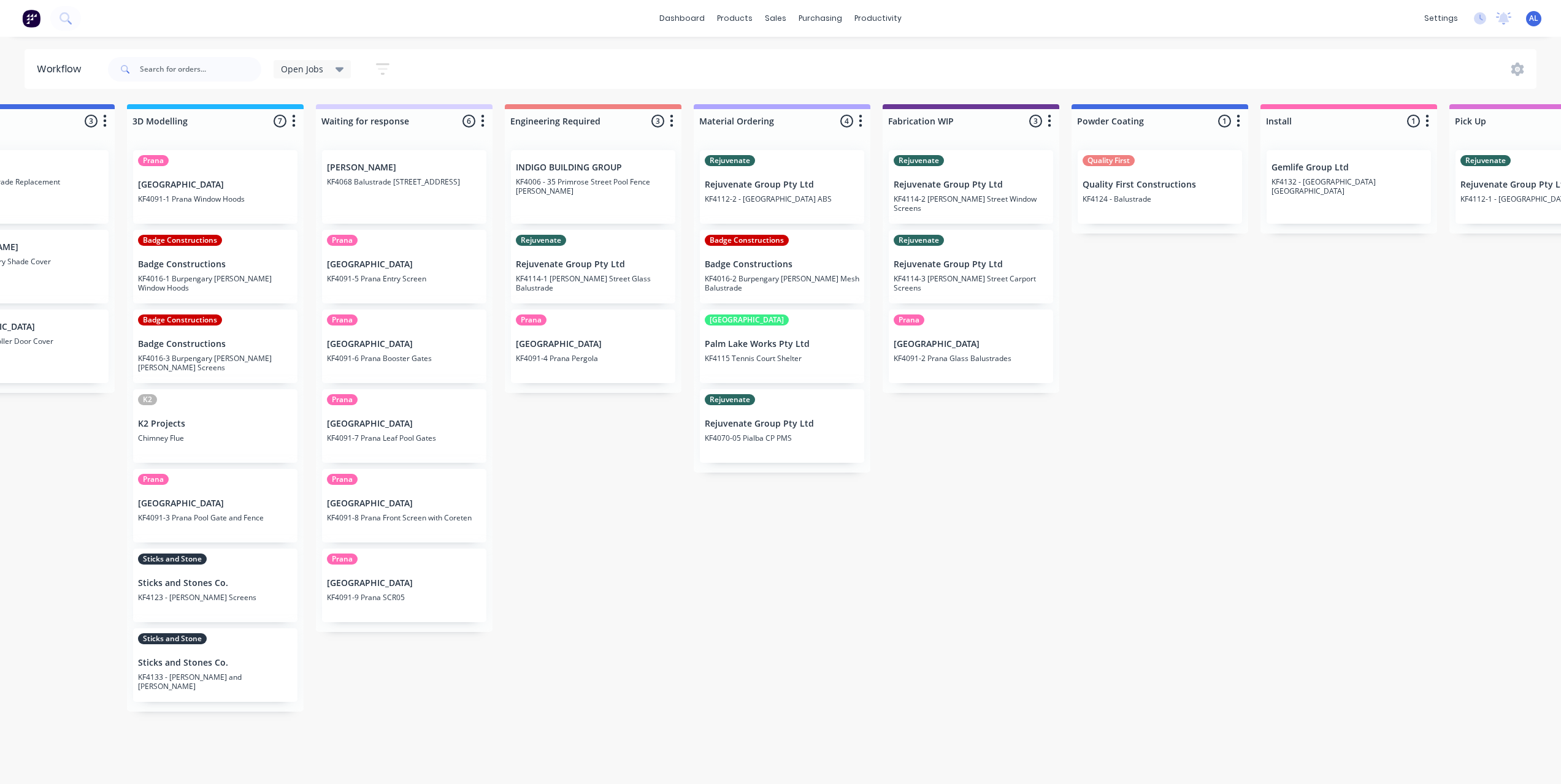
scroll to position [0, 466]
click at [756, 529] on div "Submitted 6 Status colour #273444 hex #273444 Save Cancel Summaries Total order…" at bounding box center [992, 441] width 2935 height 674
click at [857, 525] on div "Submitted 6 Status colour #273444 hex #273444 Save Cancel Summaries Total order…" at bounding box center [992, 441] width 2935 height 674
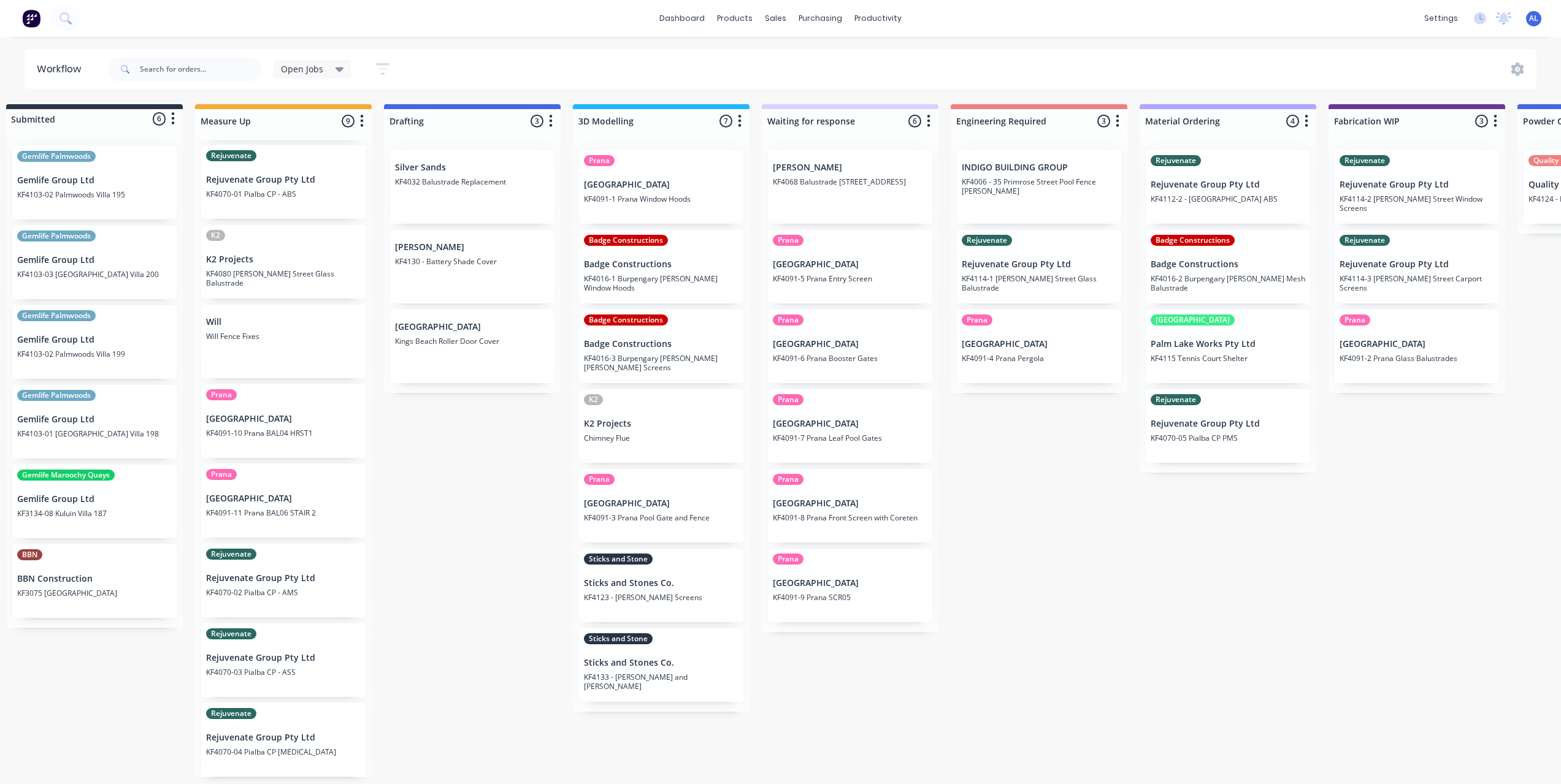
scroll to position [0, 18]
click at [425, 576] on div "Submitted 6 Status colour #273444 hex #273444 Save Cancel Summaries Total order…" at bounding box center [1441, 441] width 2935 height 674
click at [1127, 489] on div "Submitted 6 Status colour #273444 hex #273444 Save Cancel Summaries Total order…" at bounding box center [1441, 441] width 2935 height 674
click at [1100, 598] on div "Submitted 6 Status colour #273444 hex #273444 Save Cancel Summaries Total order…" at bounding box center [1441, 441] width 2935 height 674
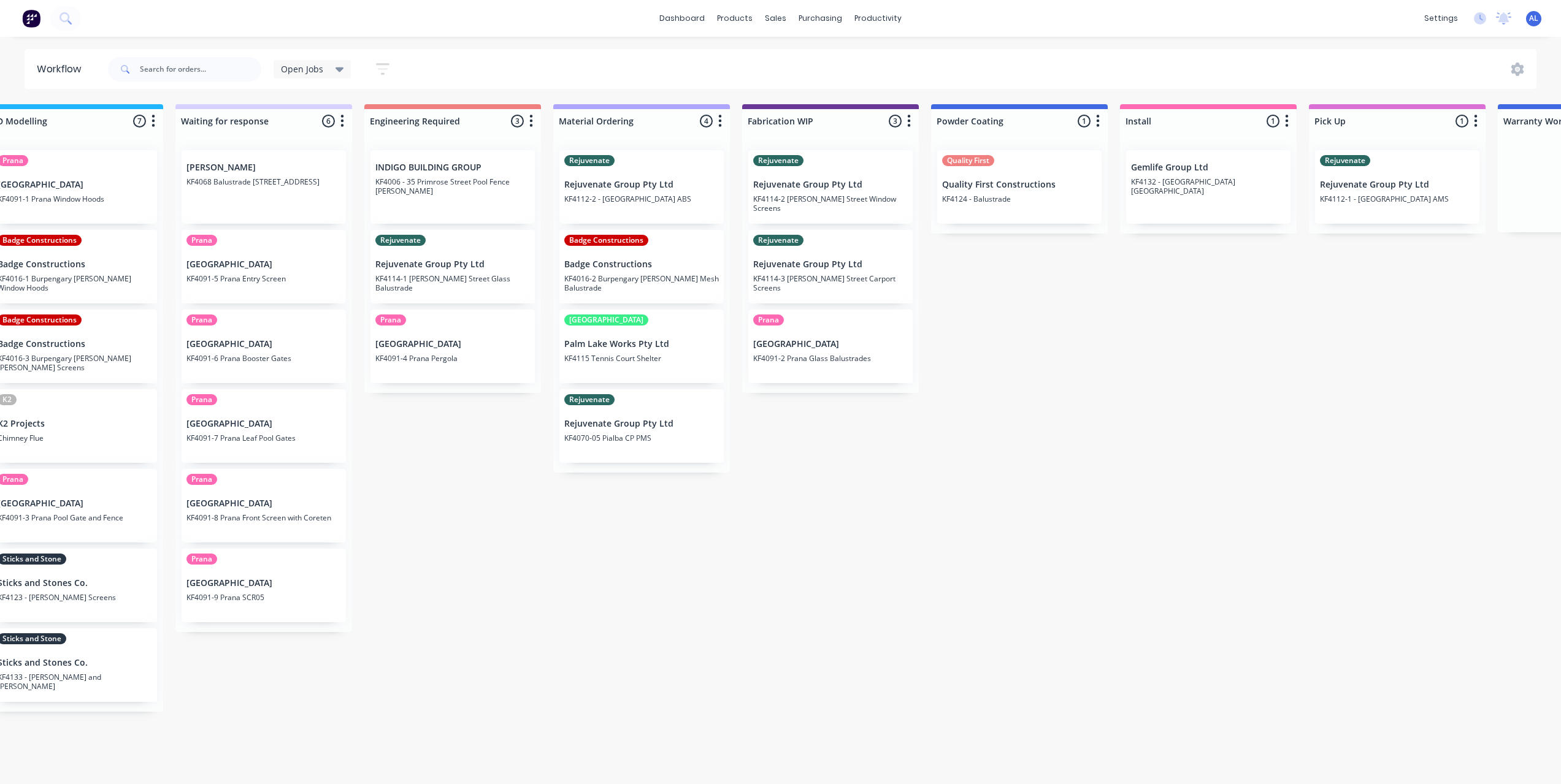
scroll to position [0, 582]
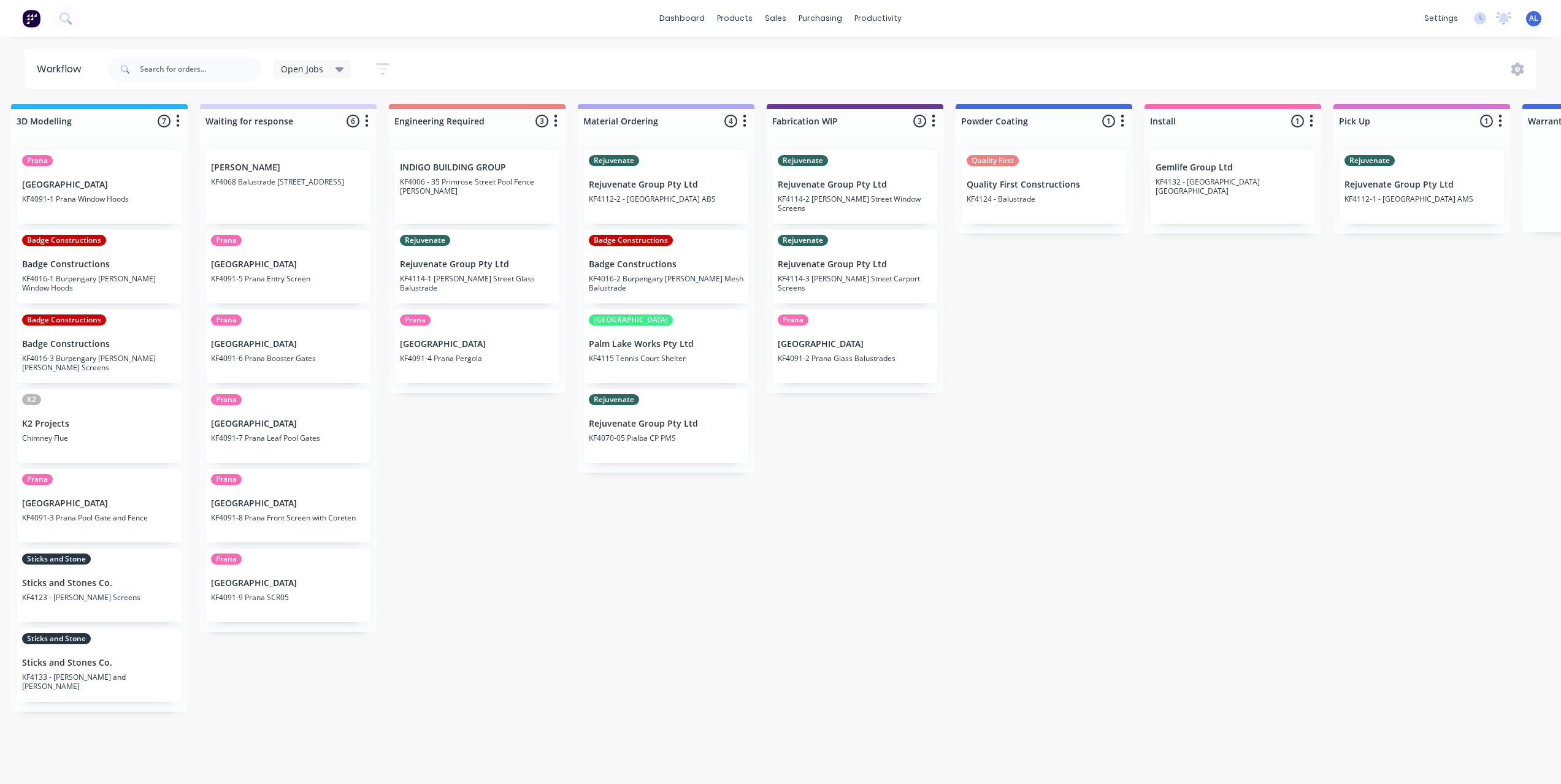
click at [670, 544] on div "Submitted 6 Status colour #273444 hex #273444 Save Cancel Summaries Total order…" at bounding box center [876, 441] width 2935 height 674
click at [658, 525] on div "Submitted 6 Status colour #273444 hex #273444 Save Cancel Summaries Total order…" at bounding box center [876, 441] width 2935 height 674
click at [617, 550] on div "Submitted 6 Status colour #273444 hex #273444 Save Cancel Summaries Total order…" at bounding box center [876, 441] width 2935 height 674
click at [625, 526] on div "Submitted 6 Status colour #273444 hex #273444 Save Cancel Summaries Total order…" at bounding box center [876, 441] width 2935 height 674
click at [619, 529] on div "Submitted 6 Status colour #273444 hex #273444 Save Cancel Summaries Total order…" at bounding box center [876, 441] width 2935 height 674
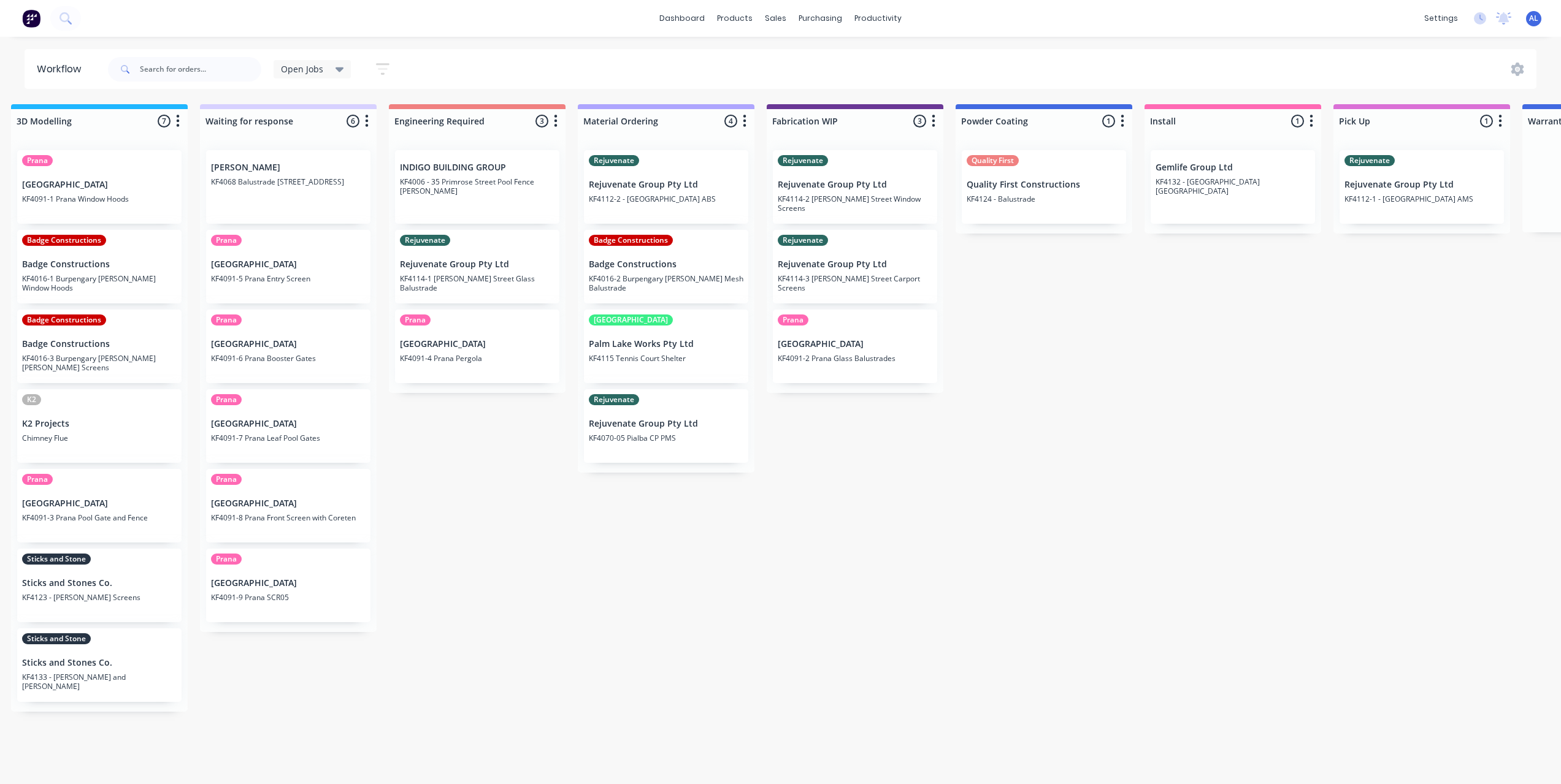
click at [445, 439] on div "Submitted 6 Status colour #273444 hex #273444 Save Cancel Summaries Total order…" at bounding box center [876, 441] width 2935 height 674
click at [518, 720] on div "Submitted 6 Status colour #273444 hex #273444 Save Cancel Summaries Total order…" at bounding box center [876, 441] width 2935 height 674
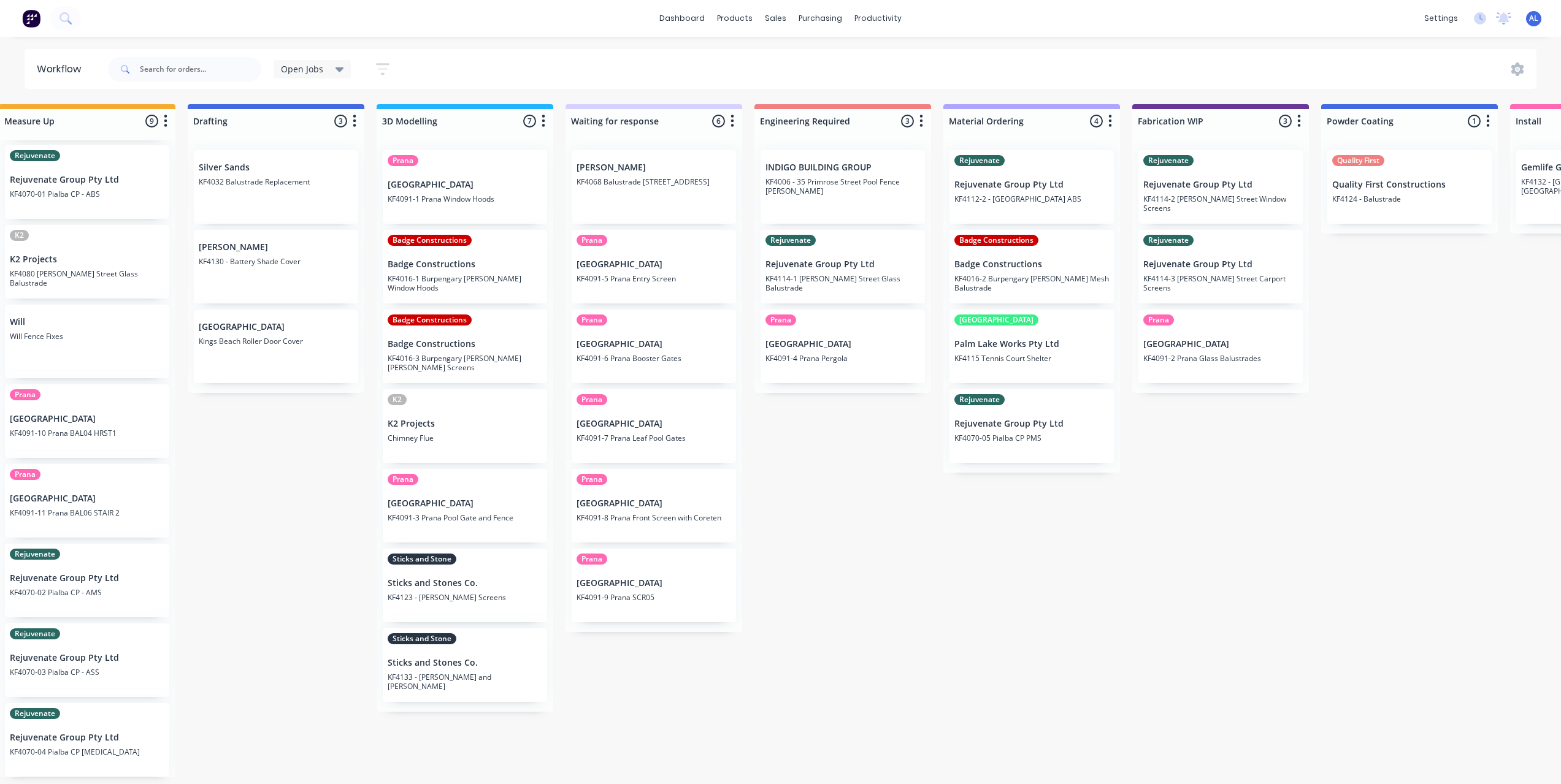
scroll to position [0, 214]
click at [802, 578] on div "Submitted 6 Status colour #273444 hex #273444 Save Cancel Summaries Total order…" at bounding box center [1244, 441] width 2935 height 674
click at [641, 684] on div "Submitted 6 Status colour #273444 hex #273444 Save Cancel Summaries Total order…" at bounding box center [1244, 441] width 2935 height 674
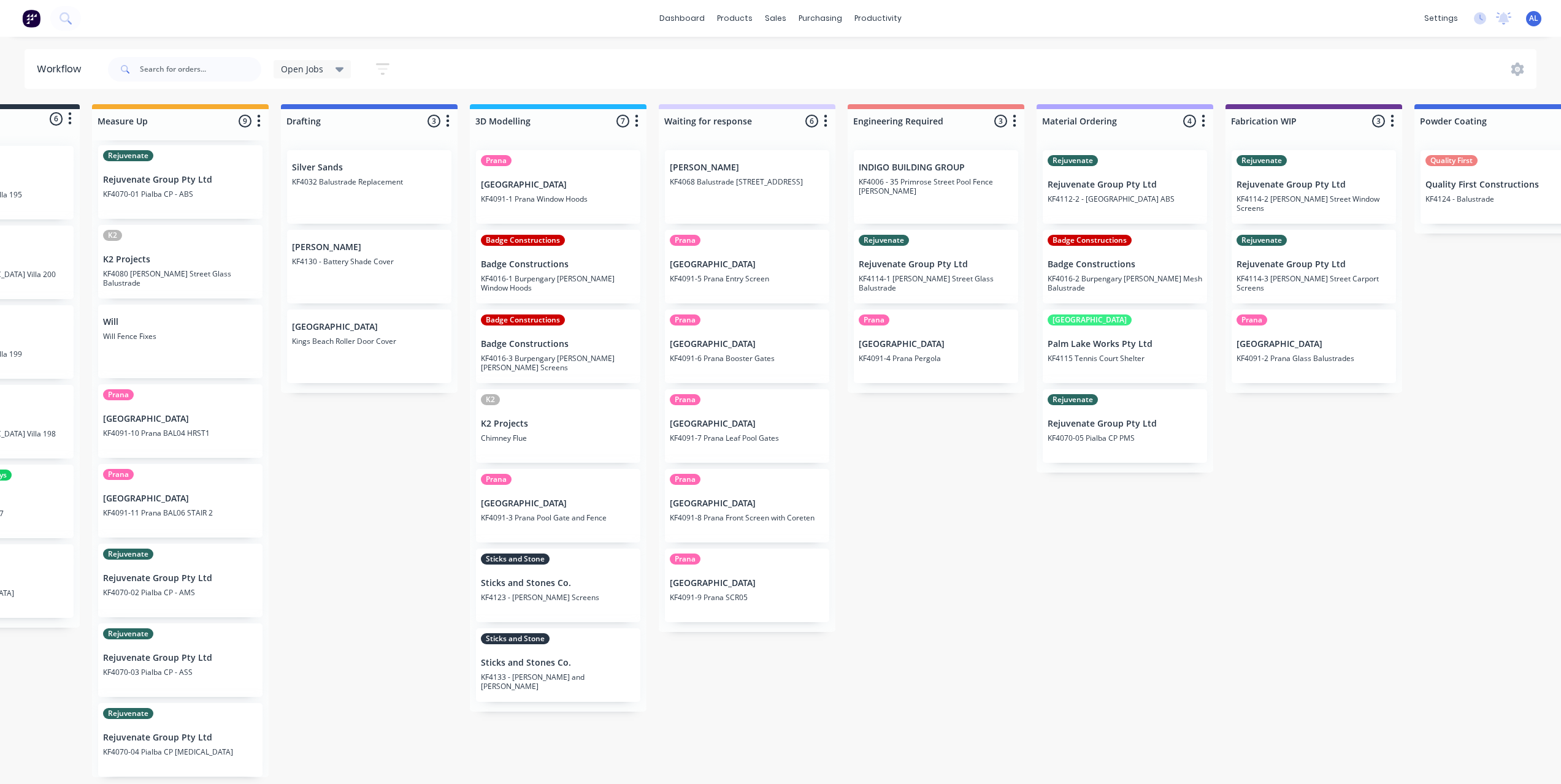
scroll to position [0, 116]
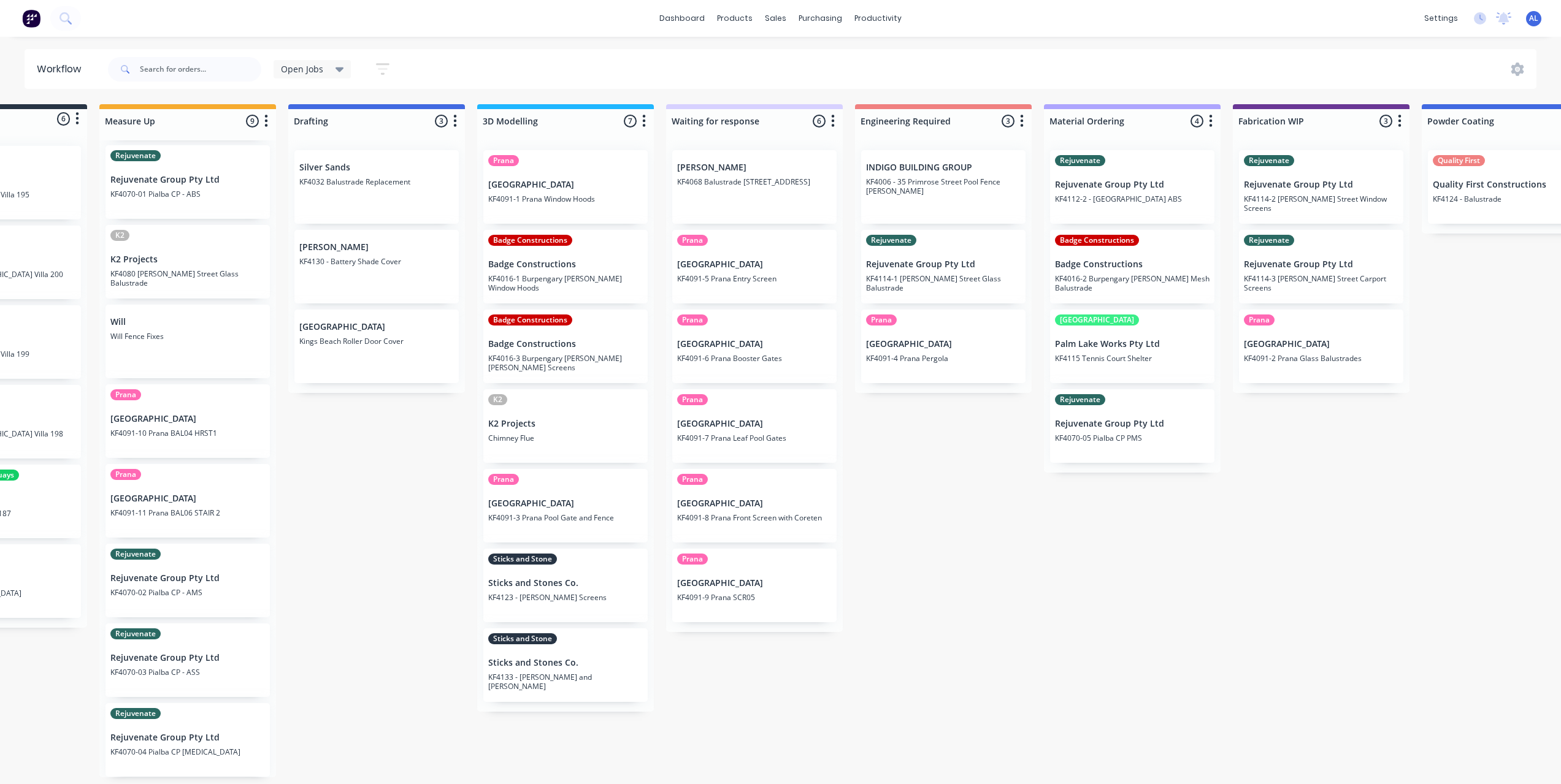
click at [387, 560] on div "Submitted 6 Status colour #273444 hex #273444 Save Cancel Summaries Total order…" at bounding box center [1343, 441] width 2935 height 674
click at [435, 567] on div "Submitted 6 Status colour #273444 hex #273444 Save Cancel Summaries Total order…" at bounding box center [1343, 441] width 2935 height 674
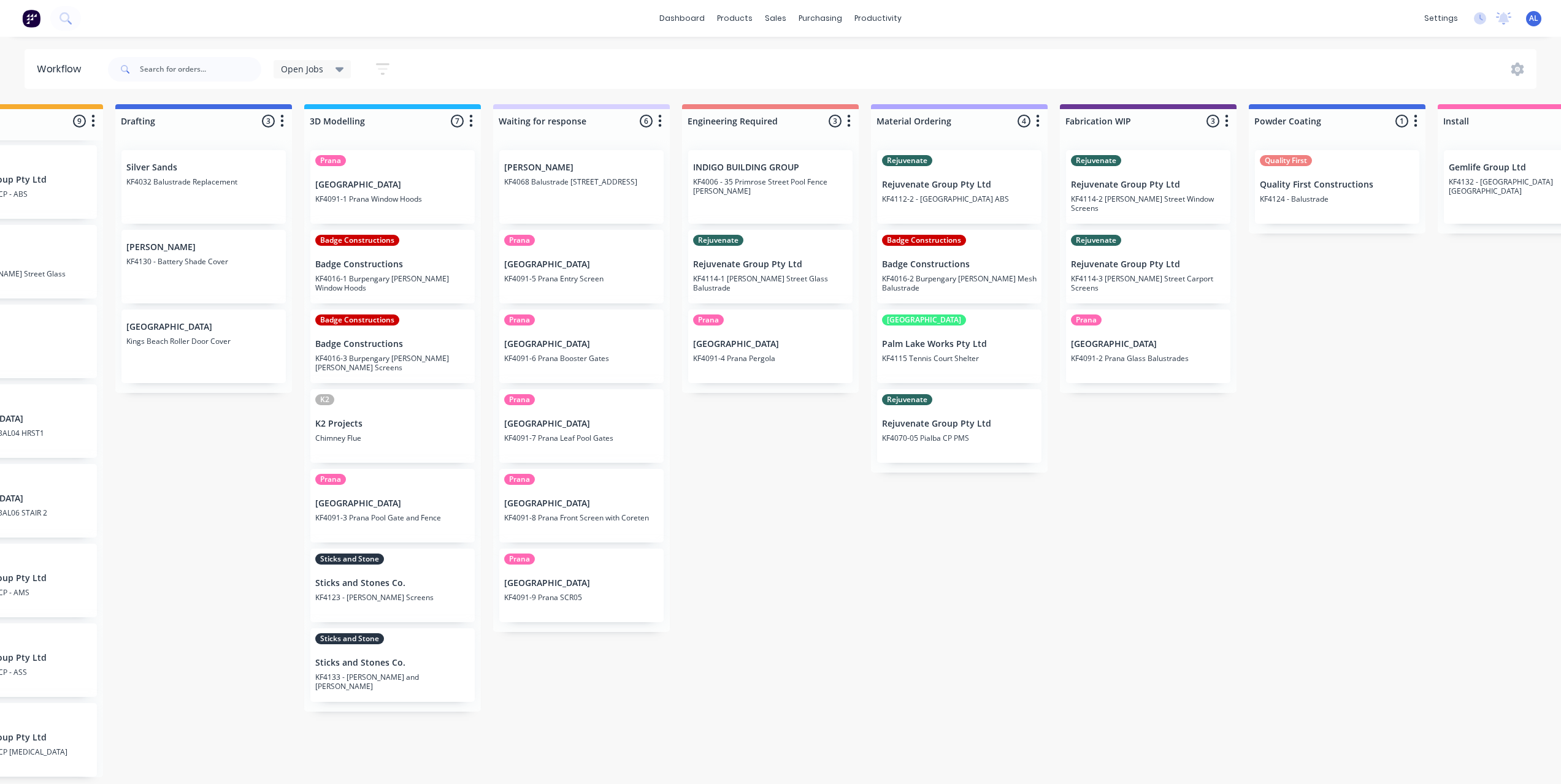
scroll to position [0, 286]
click at [882, 622] on div "Submitted 6 Status colour #273444 hex #273444 Save Cancel Summaries Total order…" at bounding box center [1172, 441] width 2935 height 674
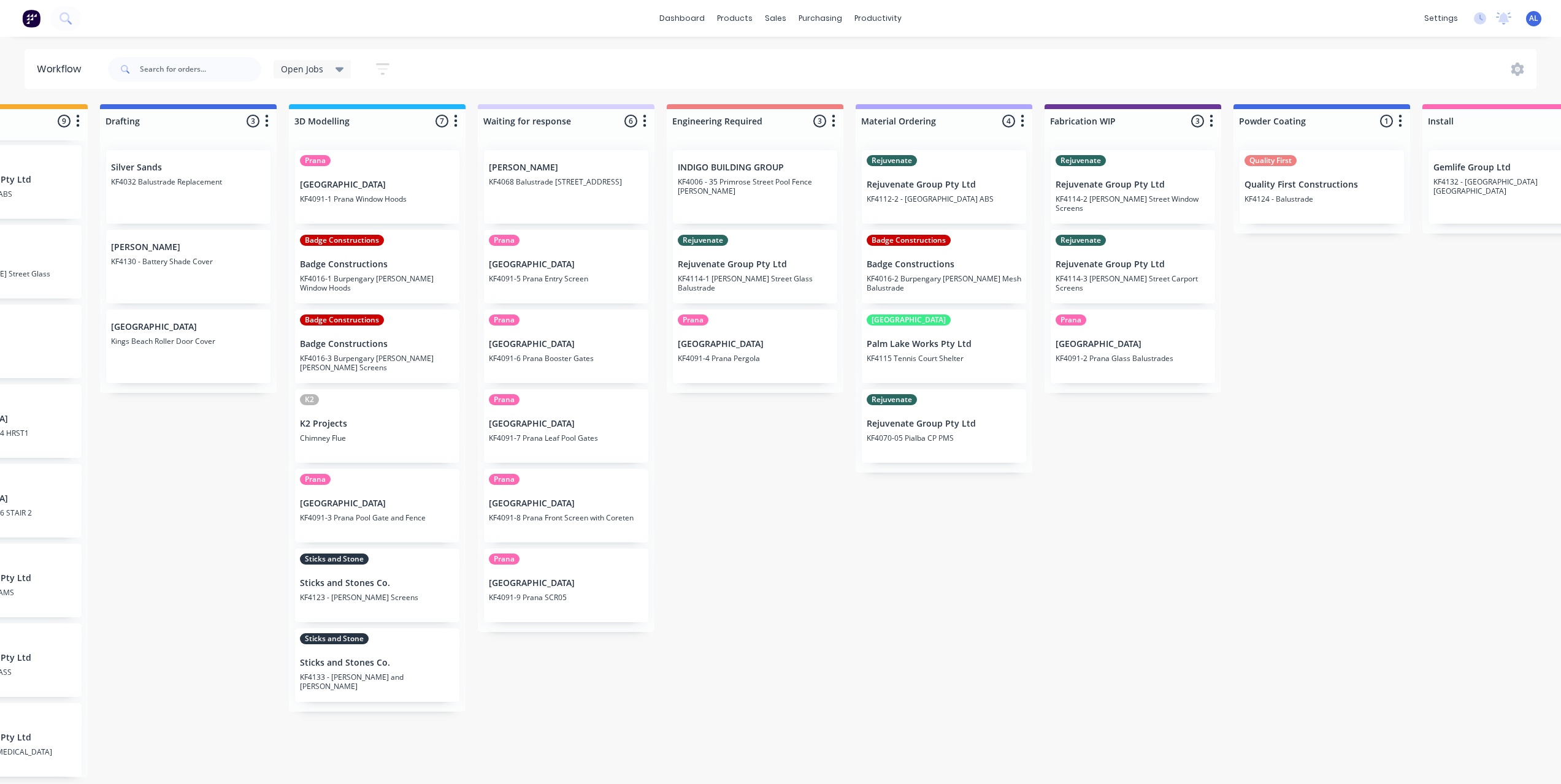
scroll to position [0, 305]
click at [754, 561] on div "Submitted 6 Status colour #273444 hex #273444 Save Cancel Summaries Total order…" at bounding box center [1154, 441] width 2935 height 674
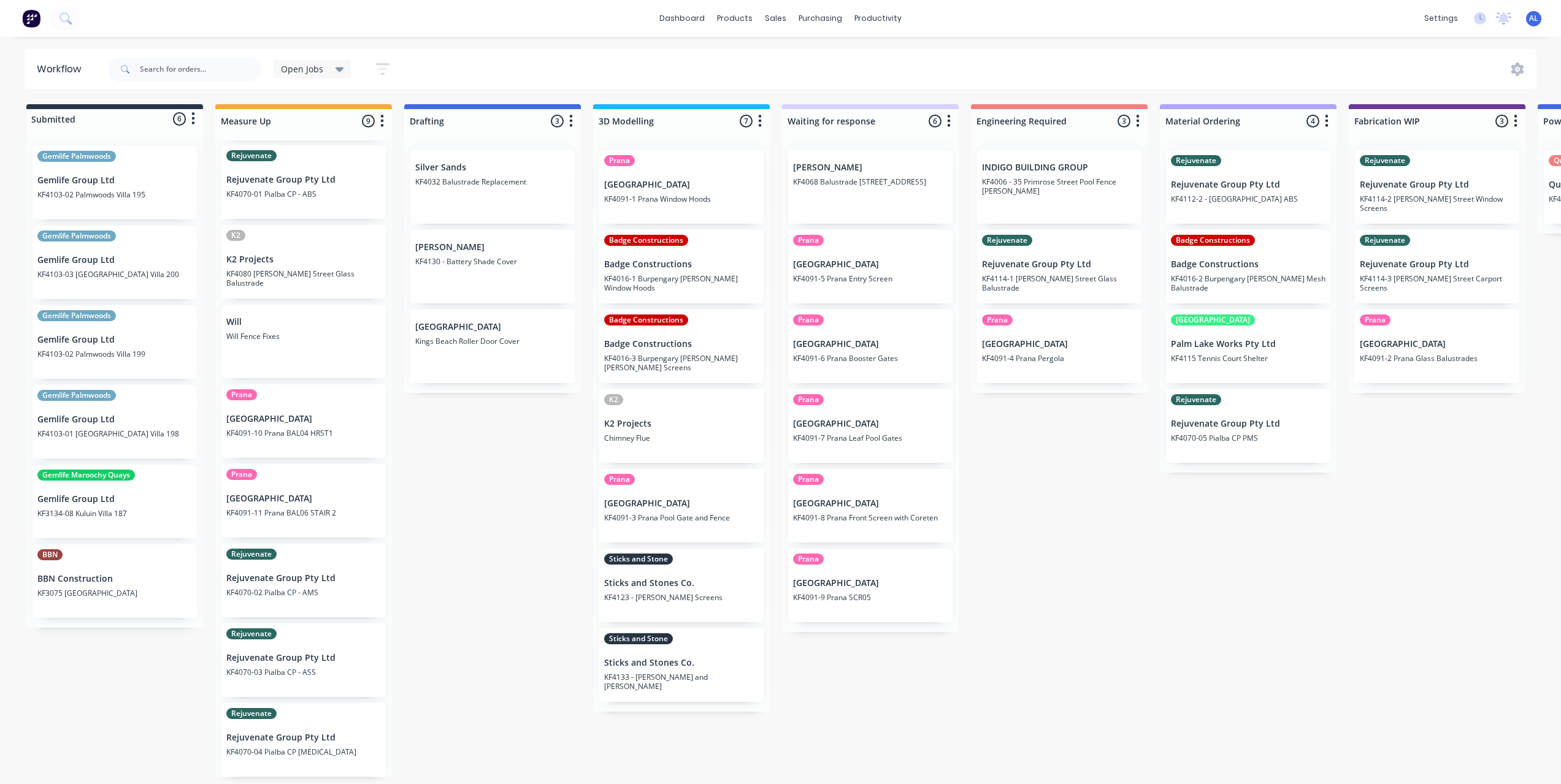
scroll to position [2, 0]
click at [537, 574] on div "Submitted 6 Status colour #273444 hex #273444 Save Cancel Summaries Total order…" at bounding box center [1459, 441] width 2935 height 674
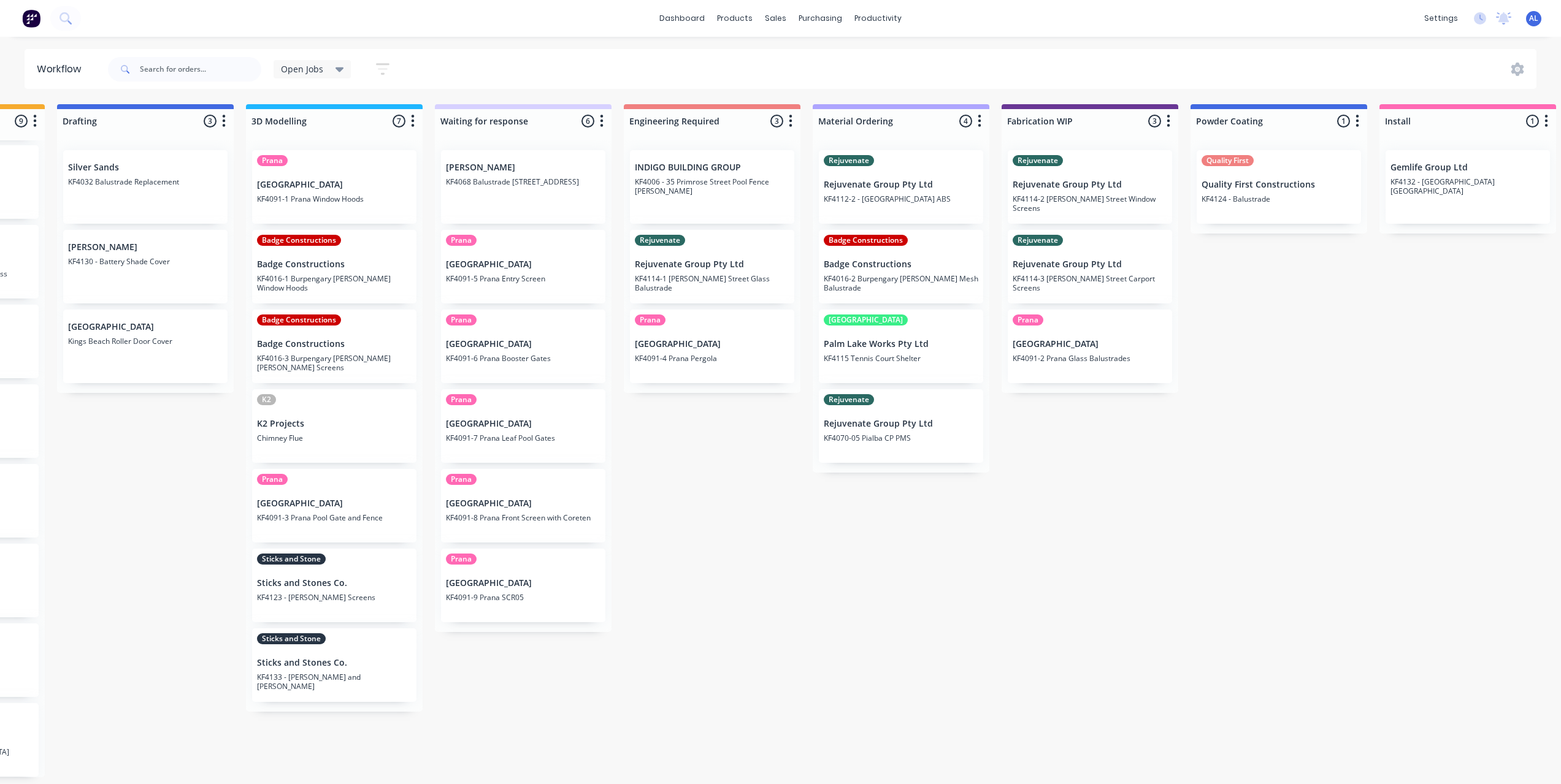
scroll to position [2, 287]
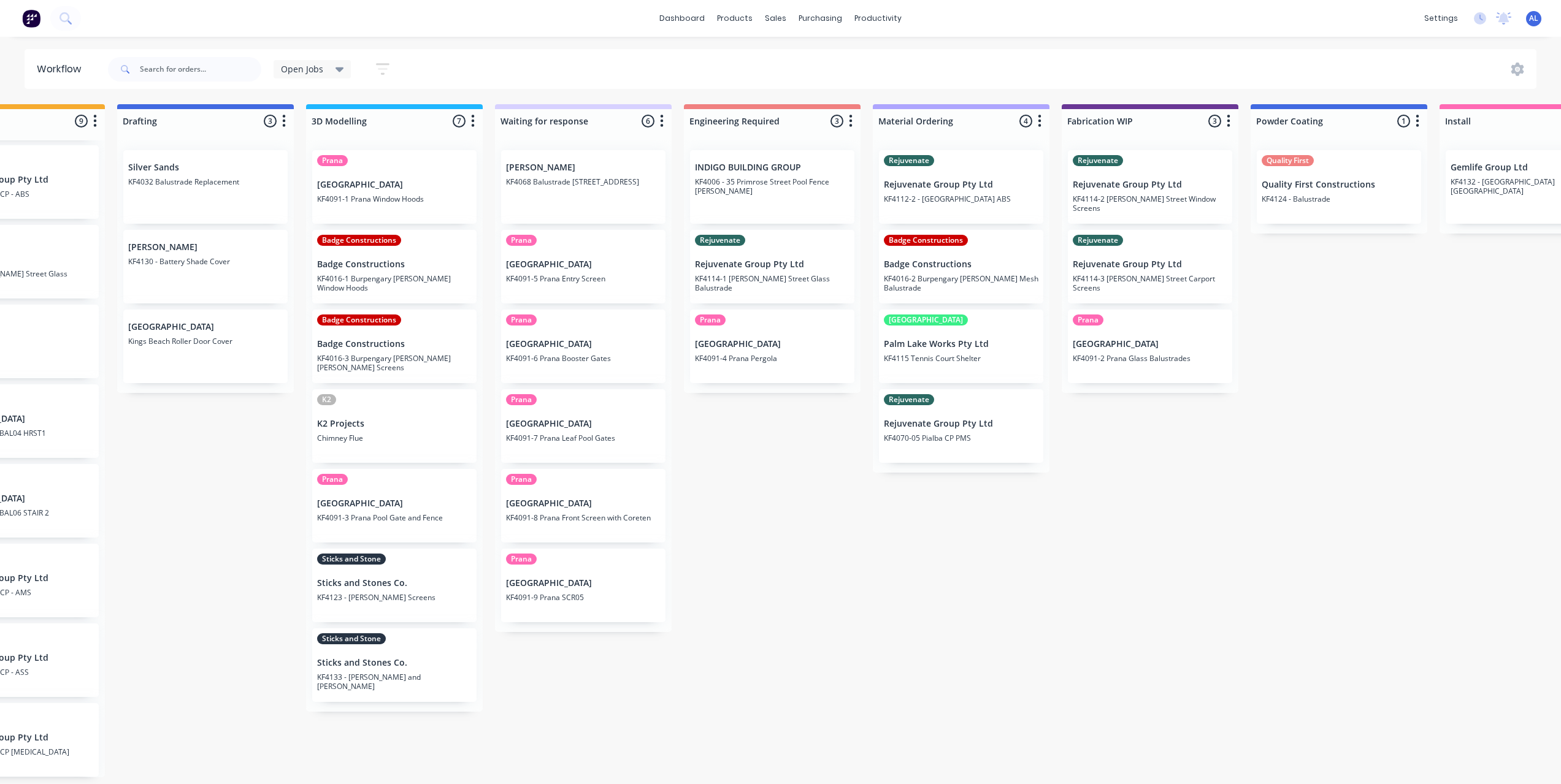
click at [781, 501] on div "Submitted 6 Status colour #273444 hex #273444 Save Cancel Summaries Total order…" at bounding box center [1171, 441] width 2935 height 674
